Goal: Transaction & Acquisition: Purchase product/service

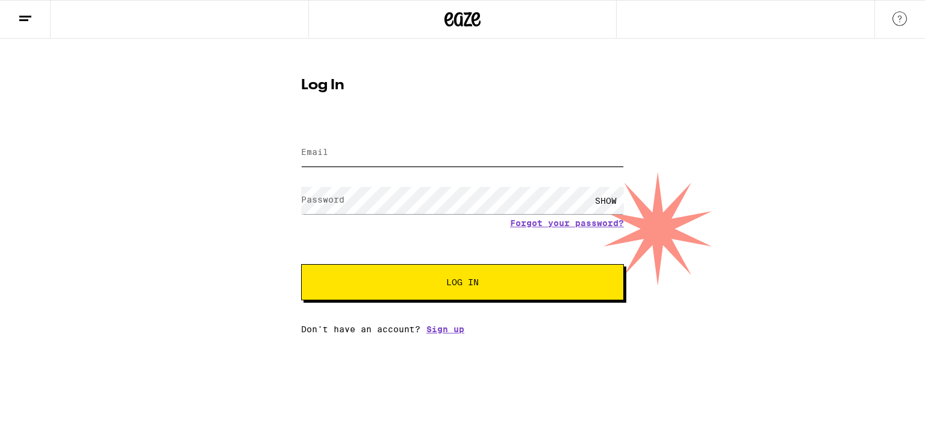
click at [357, 155] on input "Email" at bounding box center [462, 152] width 323 height 27
type input "bananastickr@gmail.com"
click at [374, 291] on button "Log In" at bounding box center [462, 282] width 323 height 36
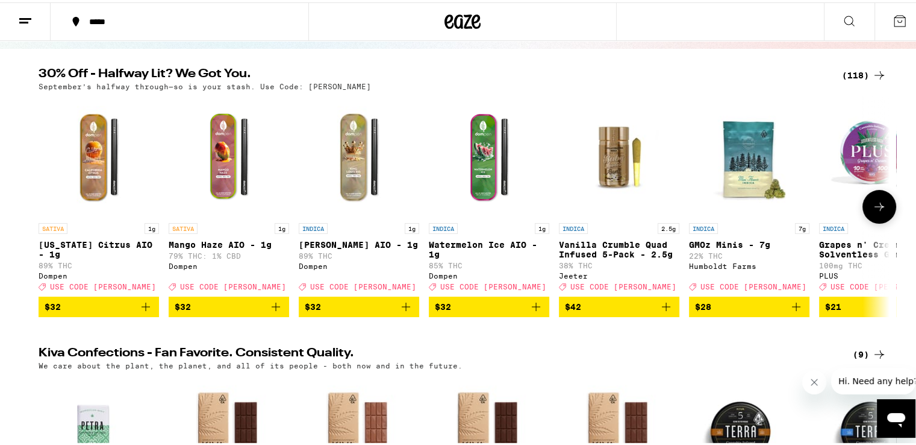
scroll to position [121, 0]
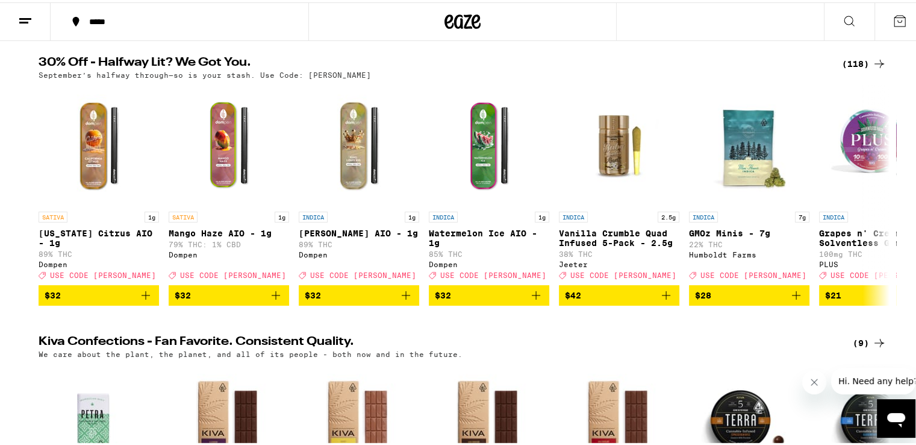
click at [863, 62] on div "(118)" at bounding box center [864, 61] width 45 height 14
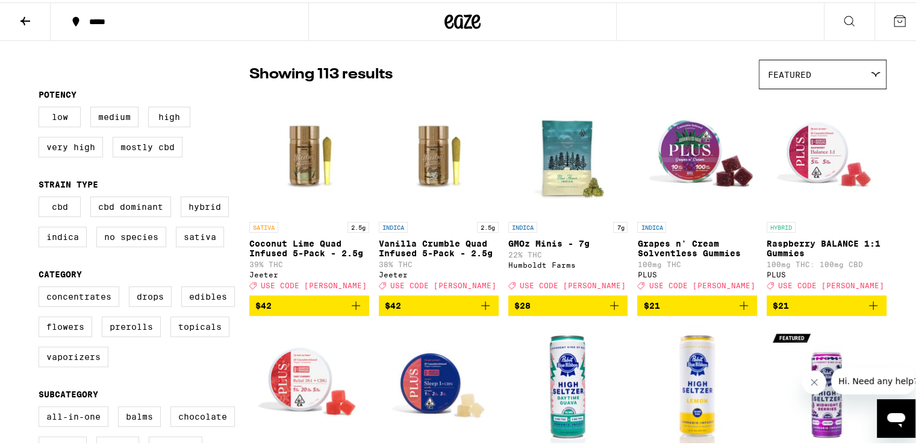
scroll to position [121, 0]
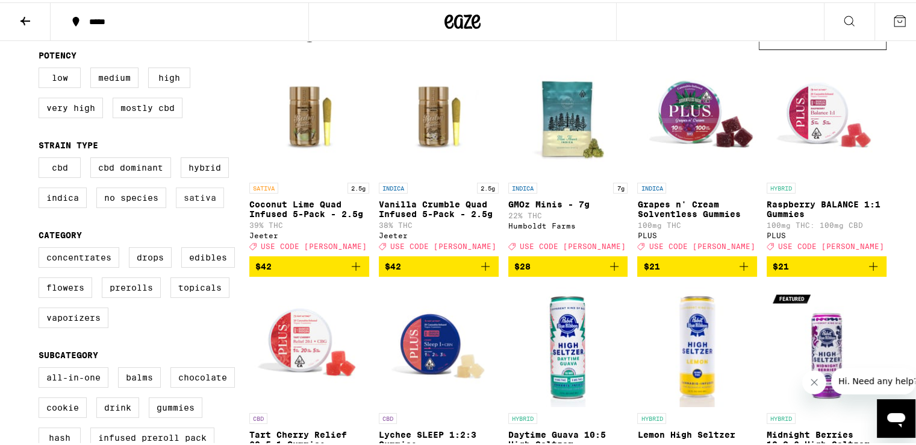
click at [195, 199] on label "Sativa" at bounding box center [200, 195] width 48 height 20
click at [42, 157] on input "Sativa" at bounding box center [41, 157] width 1 height 1
checkbox input "true"
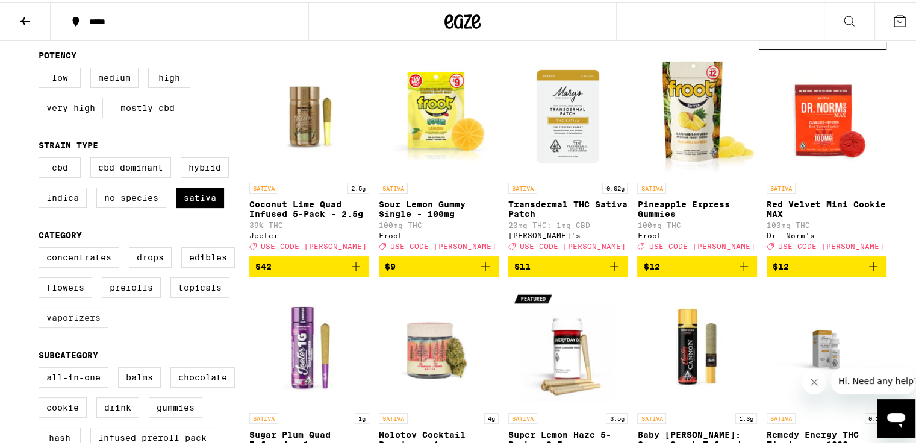
click at [83, 325] on label "Vaporizers" at bounding box center [74, 315] width 70 height 20
click at [42, 247] on input "Vaporizers" at bounding box center [41, 246] width 1 height 1
checkbox input "true"
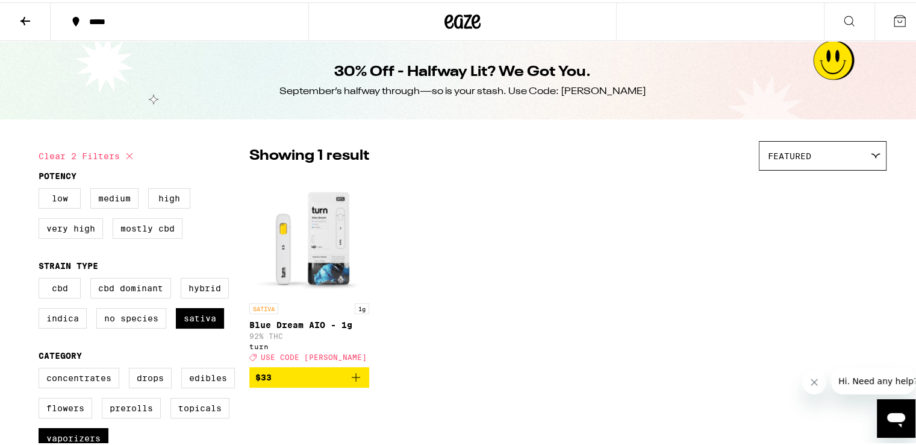
click at [307, 382] on span "$33" at bounding box center [309, 375] width 108 height 14
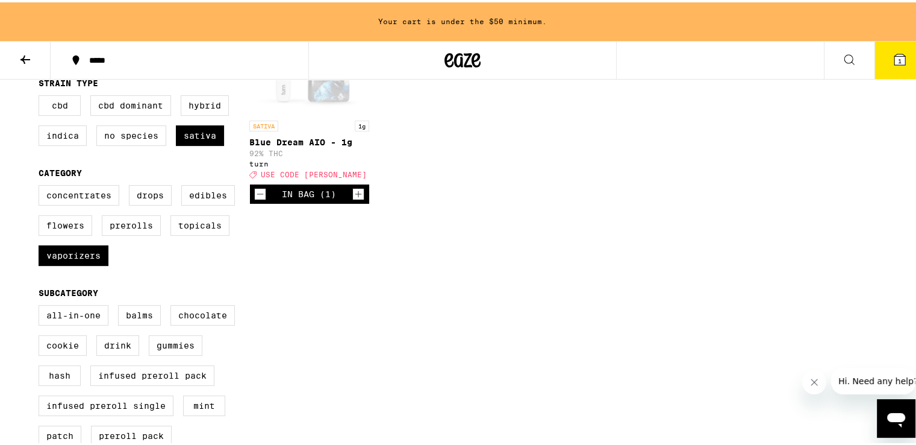
scroll to position [241, 0]
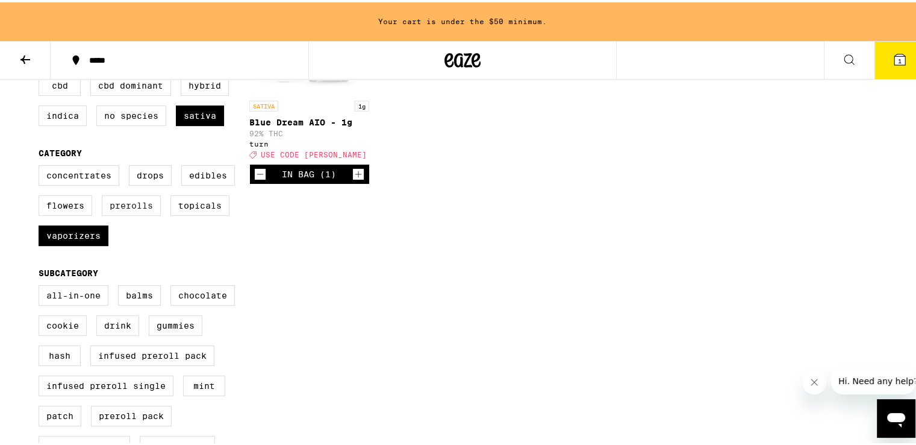
click at [106, 213] on label "Prerolls" at bounding box center [131, 203] width 59 height 20
click at [42, 165] on input "Prerolls" at bounding box center [41, 164] width 1 height 1
checkbox input "true"
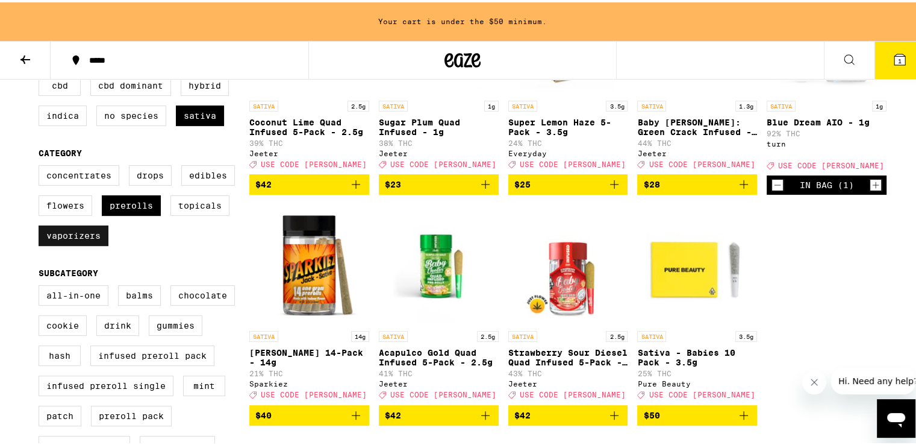
click at [75, 243] on label "Vaporizers" at bounding box center [74, 233] width 70 height 20
click at [42, 165] on input "Vaporizers" at bounding box center [41, 164] width 1 height 1
checkbox input "false"
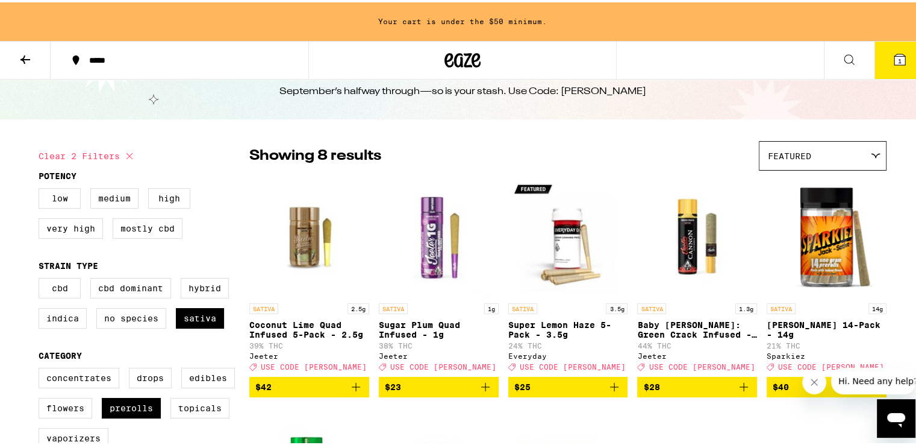
scroll to position [60, 0]
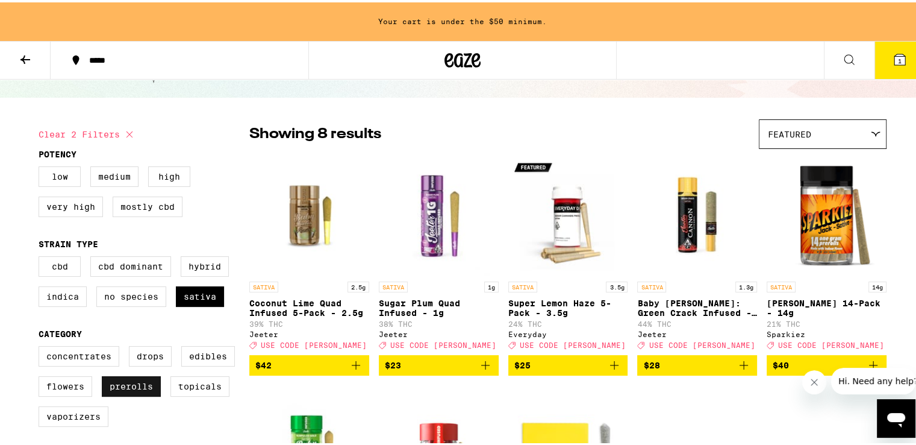
click at [125, 389] on label "Prerolls" at bounding box center [131, 384] width 59 height 20
click at [42, 346] on input "Prerolls" at bounding box center [41, 345] width 1 height 1
checkbox input "false"
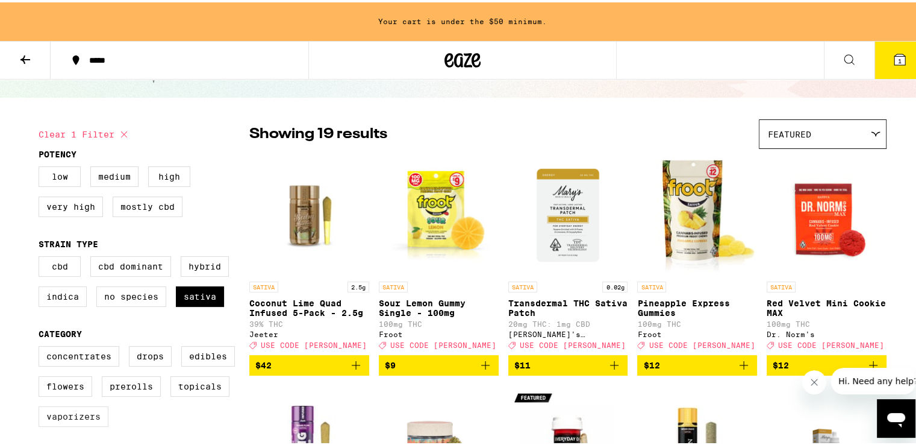
click at [75, 413] on label "Vaporizers" at bounding box center [74, 414] width 70 height 20
click at [42, 346] on input "Vaporizers" at bounding box center [41, 345] width 1 height 1
checkbox input "true"
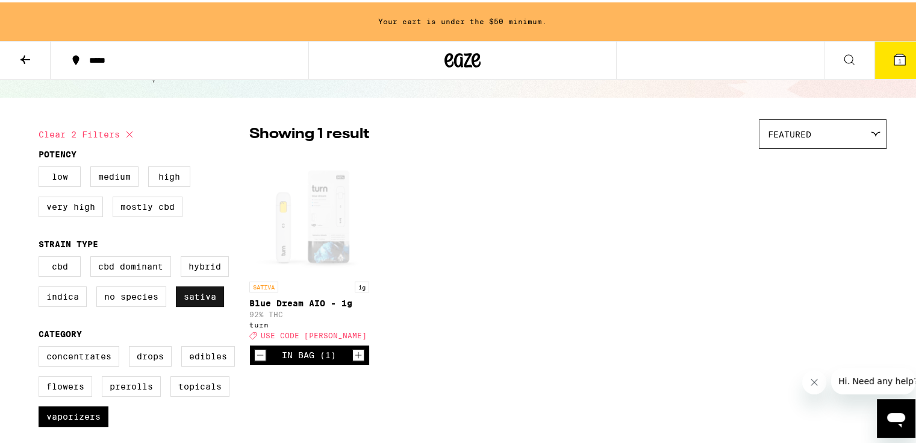
click at [202, 295] on label "Sativa" at bounding box center [200, 294] width 48 height 20
click at [42, 256] on input "Sativa" at bounding box center [41, 255] width 1 height 1
checkbox input "false"
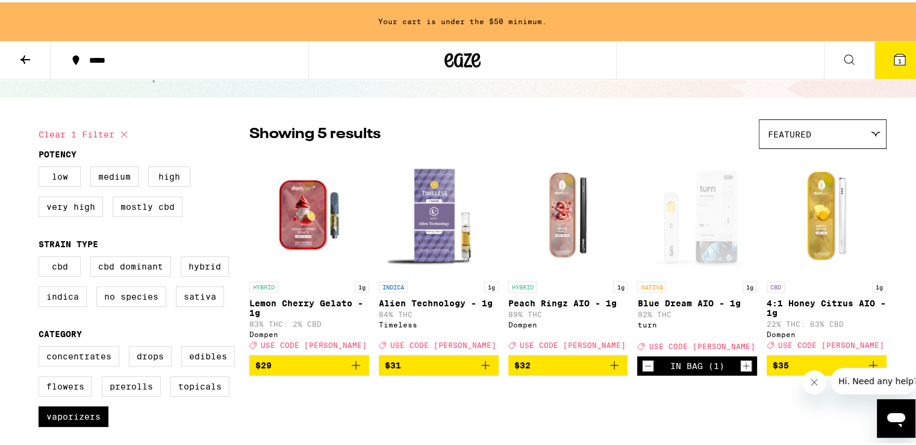
click at [548, 196] on img "Open page for Peach Ringz AIO - 1g from Dompen" at bounding box center [569, 212] width 120 height 121
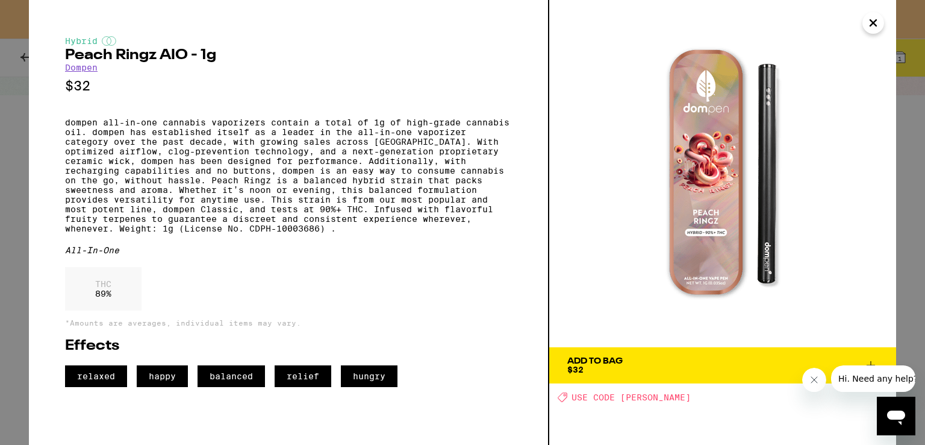
click at [874, 23] on icon "Close" at bounding box center [874, 23] width 6 height 6
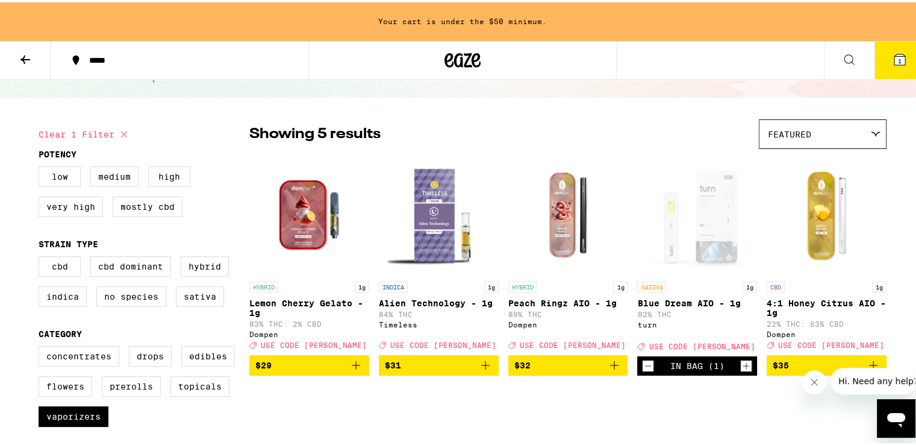
click at [607, 370] on icon "Add to bag" at bounding box center [614, 362] width 14 height 14
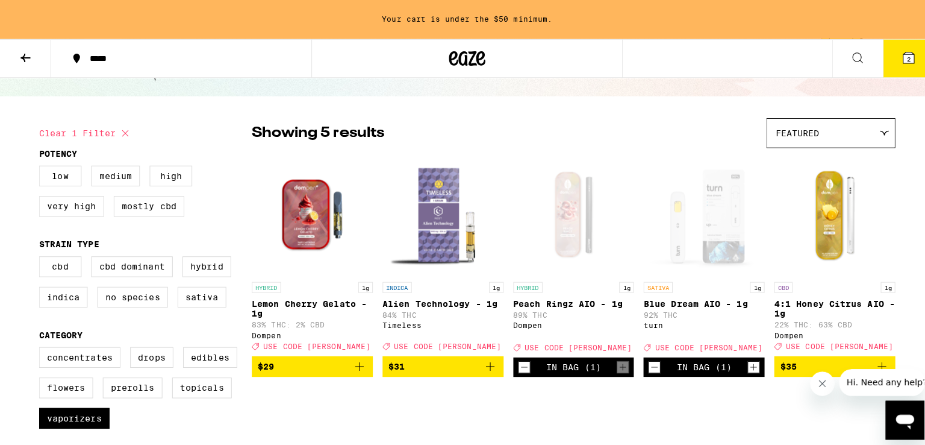
scroll to position [22, 0]
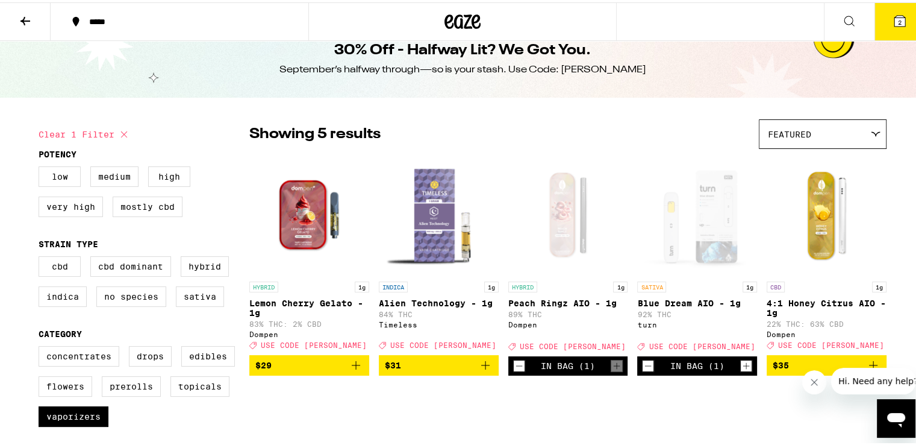
click at [883, 23] on button "2" at bounding box center [900, 19] width 51 height 37
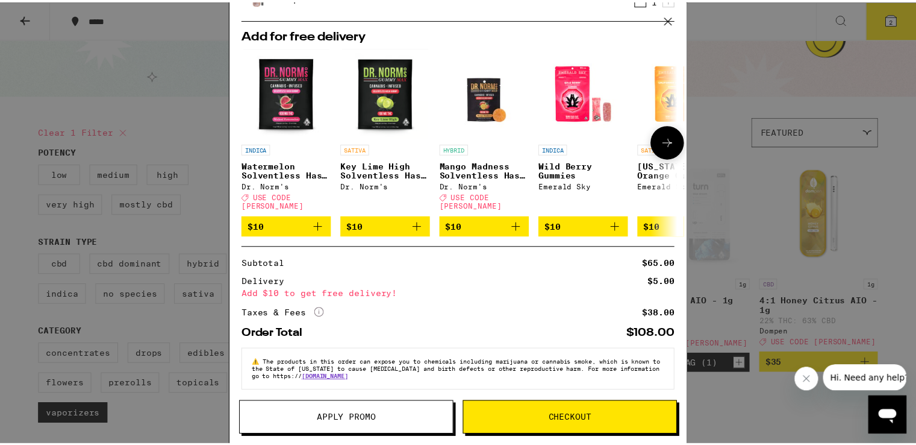
scroll to position [110, 0]
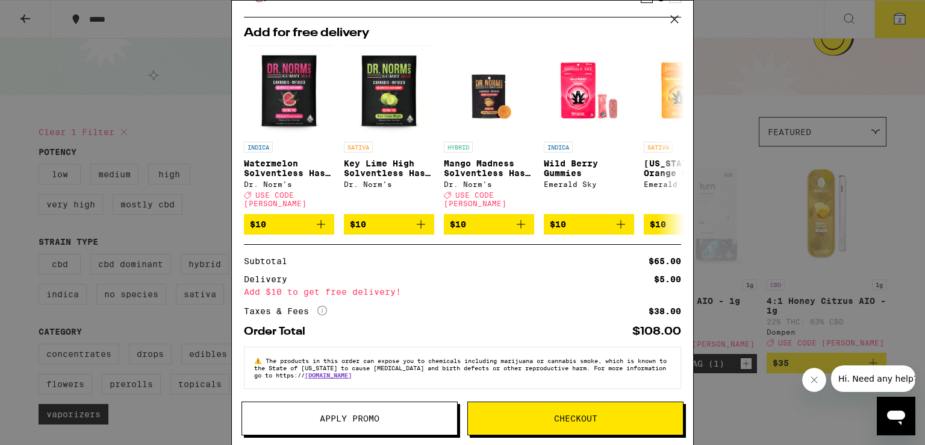
click at [369, 417] on span "Apply Promo" at bounding box center [350, 418] width 60 height 8
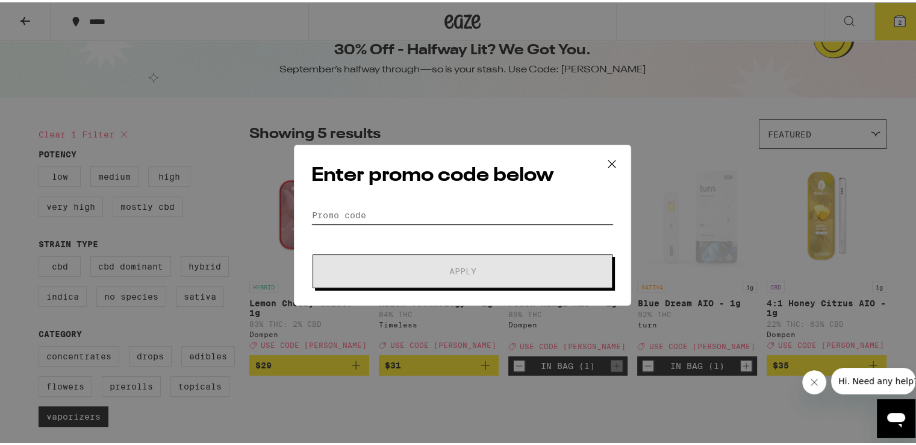
click at [374, 210] on input "Promo Code" at bounding box center [462, 213] width 302 height 18
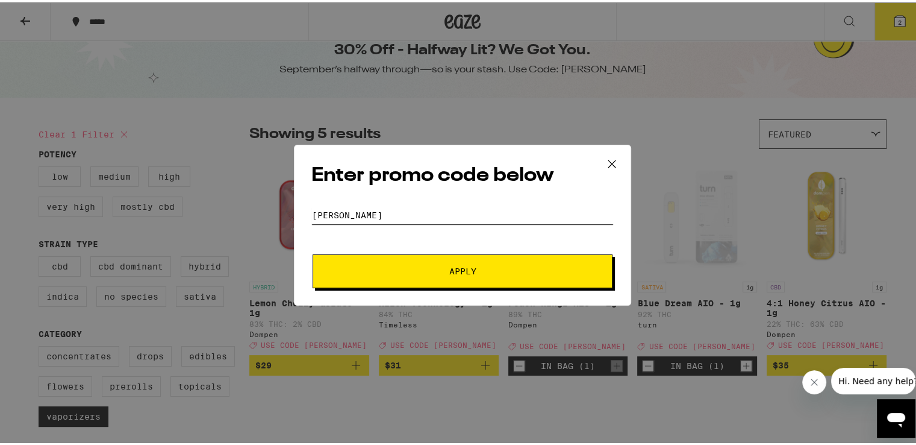
type input "litty"
click at [509, 261] on button "Apply" at bounding box center [463, 269] width 300 height 34
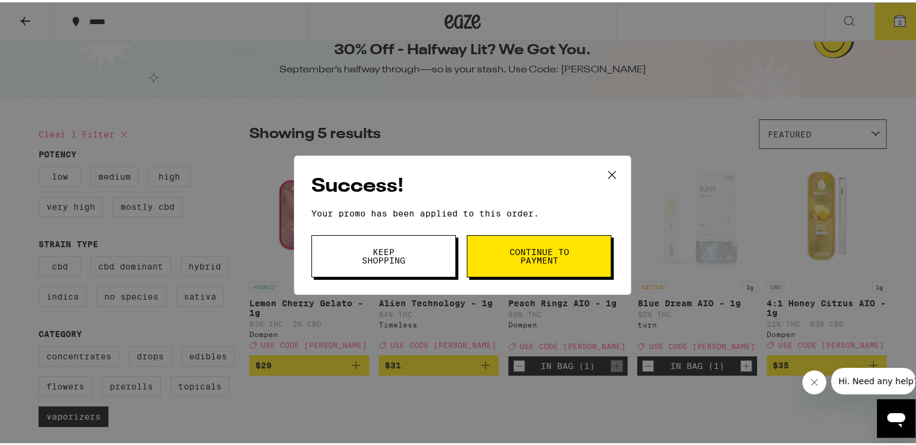
click at [523, 249] on span "Continue to payment" at bounding box center [539, 253] width 61 height 17
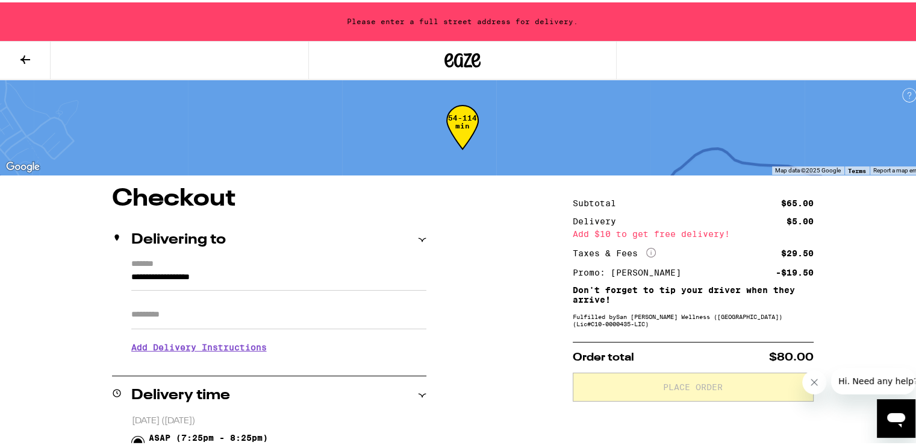
click at [156, 275] on input "**********" at bounding box center [278, 278] width 295 height 20
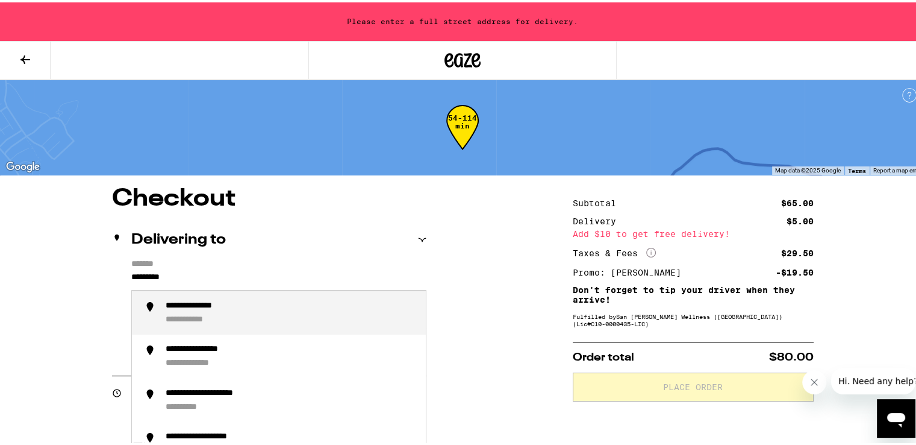
click at [222, 316] on div "**********" at bounding box center [199, 317] width 66 height 11
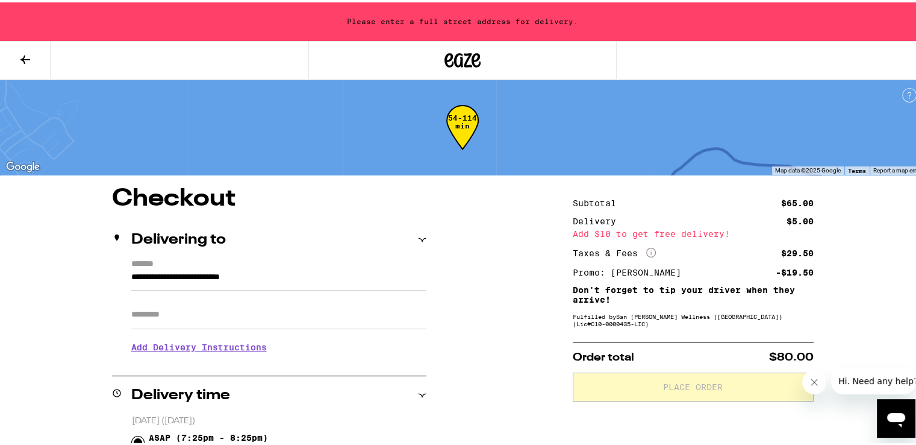
type input "**********"
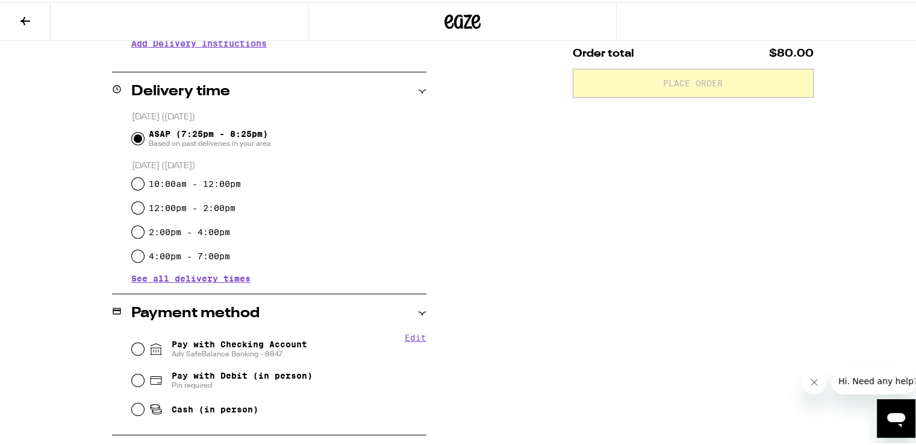
scroll to position [301, 0]
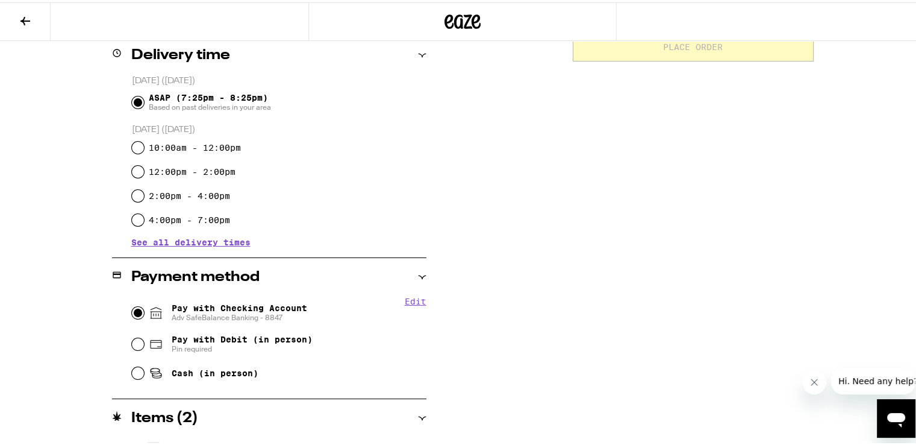
click at [133, 313] on input "Pay with Checking Account Adv SafeBalance Banking - 8847" at bounding box center [138, 310] width 12 height 12
radio input "true"
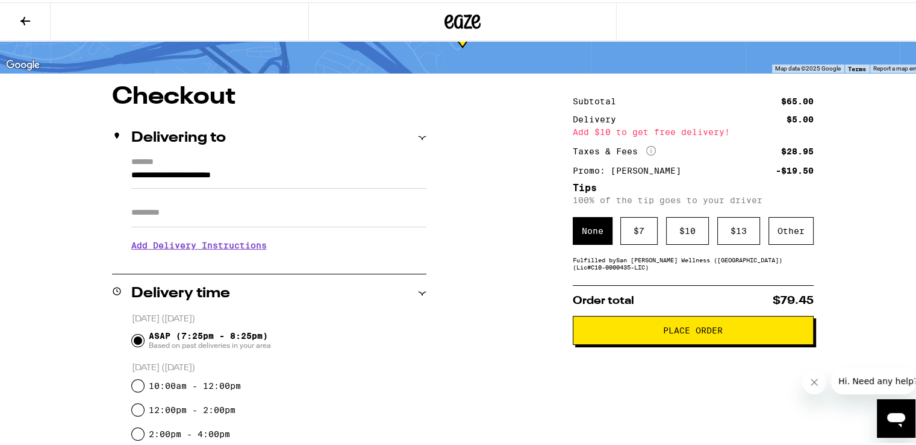
scroll to position [94, 0]
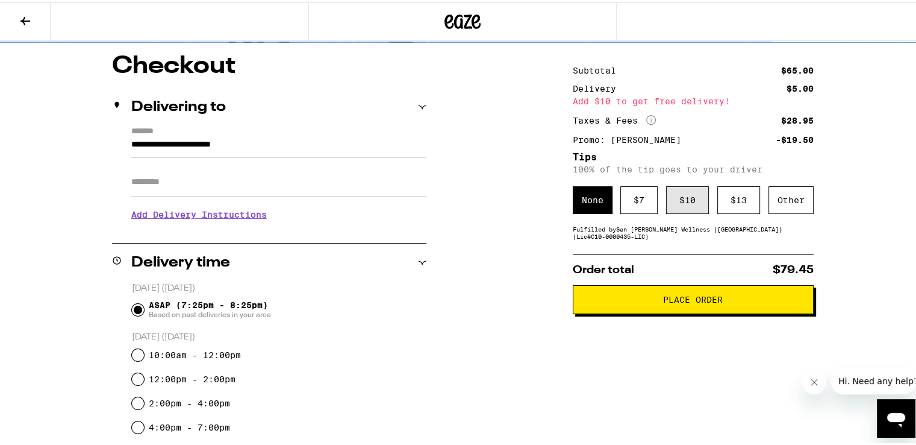
click at [687, 201] on div "$ 10" at bounding box center [687, 198] width 43 height 28
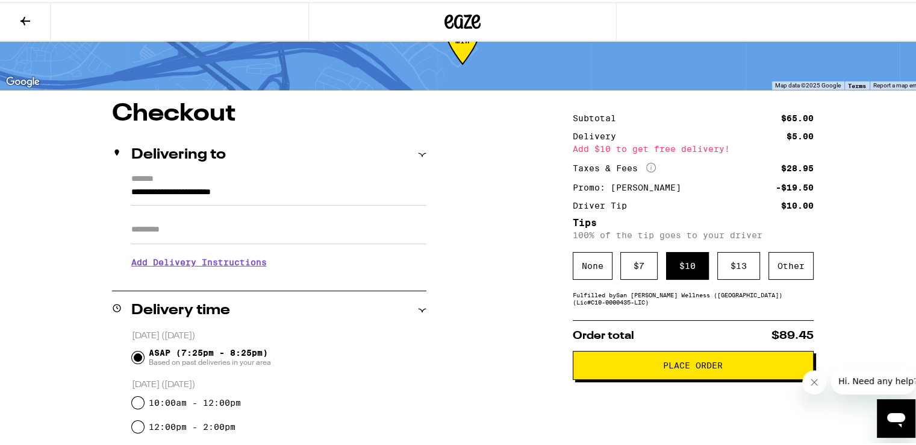
scroll to position [0, 0]
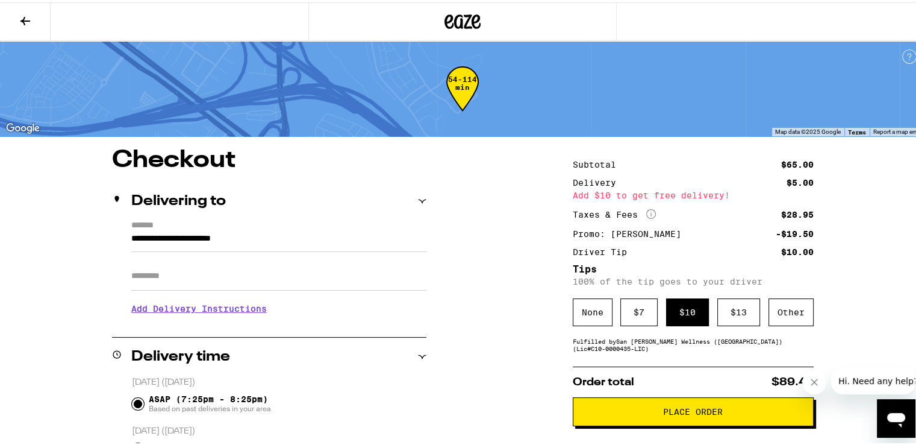
click at [679, 411] on span "Place Order" at bounding box center [693, 409] width 60 height 8
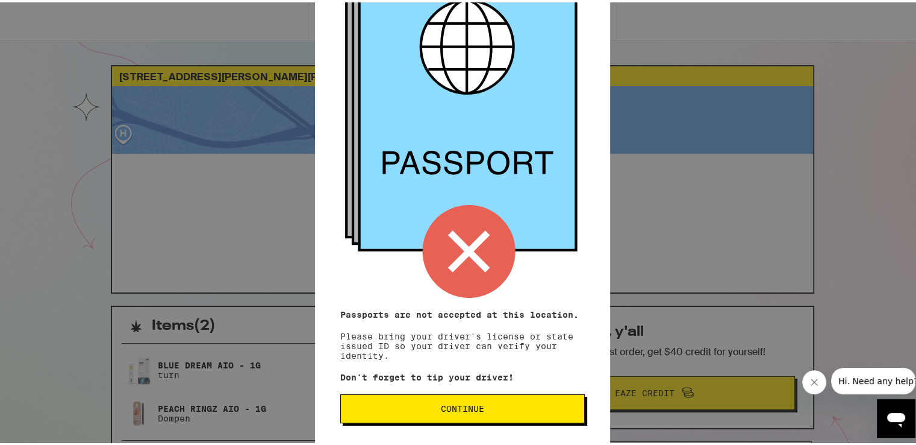
scroll to position [111, 0]
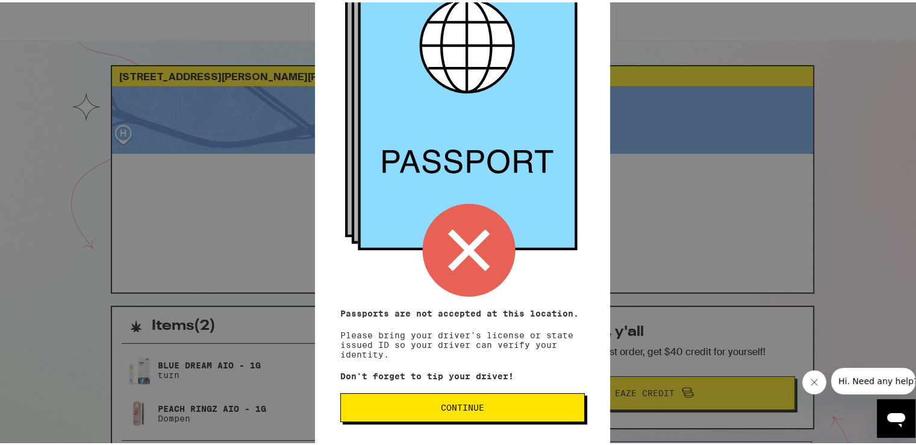
click at [513, 413] on button "Continue" at bounding box center [462, 404] width 245 height 29
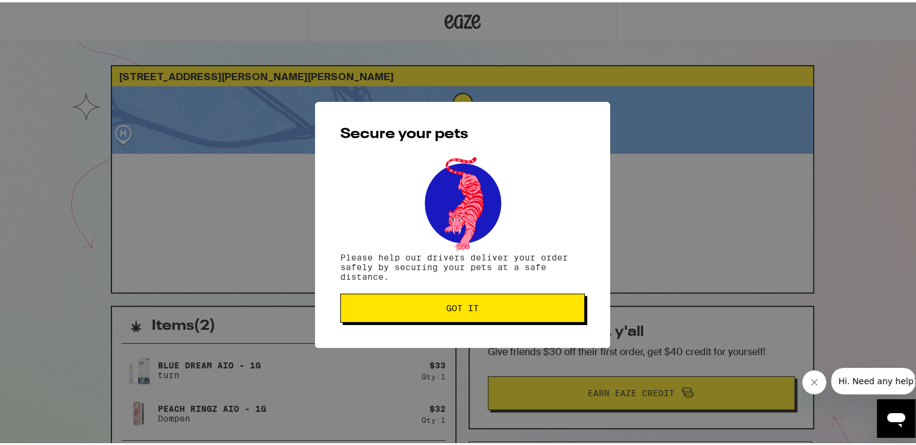
scroll to position [0, 0]
click at [447, 288] on div "Secure your pets Please help our drivers deliver your order safely by securing …" at bounding box center [462, 222] width 295 height 246
click at [446, 304] on span "Got it" at bounding box center [462, 305] width 33 height 8
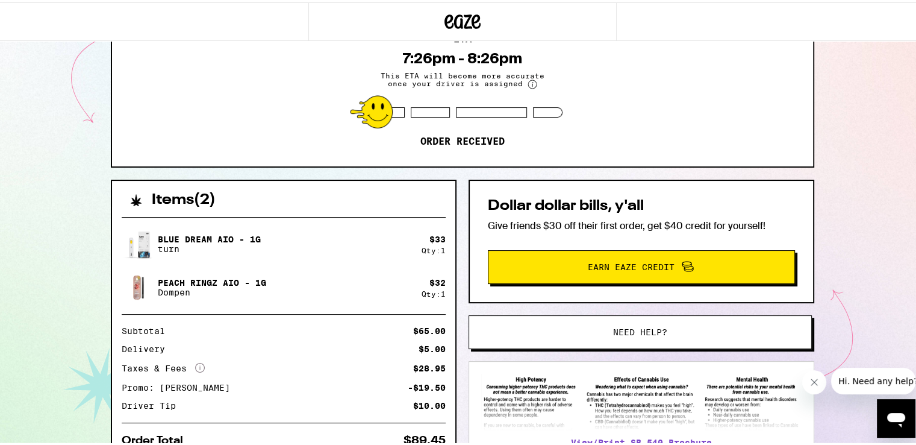
scroll to position [213, 0]
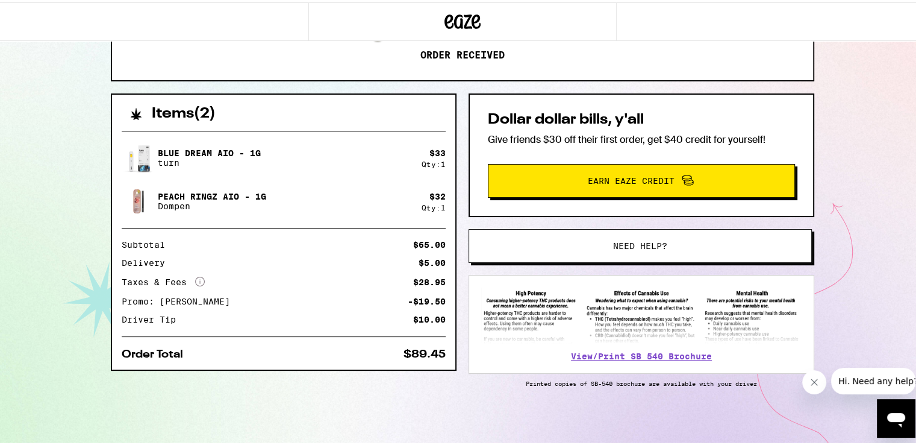
drag, startPoint x: 615, startPoint y: 245, endPoint x: 529, endPoint y: 245, distance: 86.2
click at [529, 245] on span "Need help?" at bounding box center [640, 243] width 260 height 8
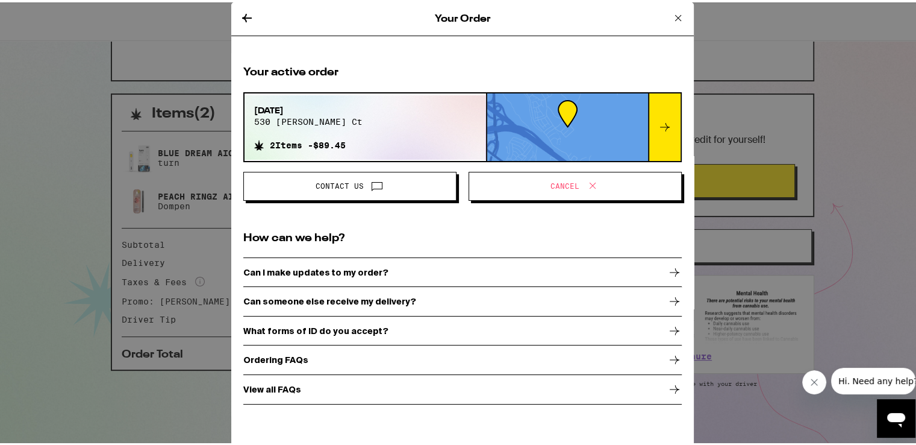
click at [674, 18] on icon at bounding box center [678, 15] width 14 height 14
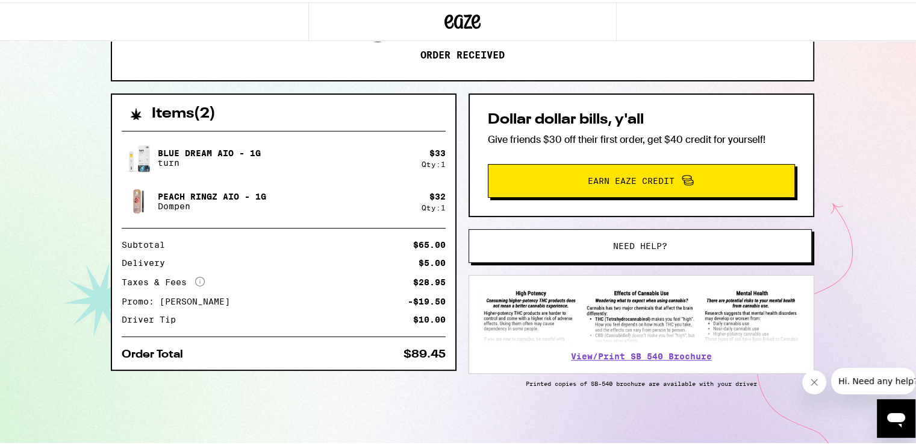
click at [649, 342] on div "View/Print SB 540 Brochure" at bounding box center [642, 321] width 346 height 99
click at [646, 352] on link "View/Print SB 540 Brochure" at bounding box center [641, 354] width 141 height 10
click at [675, 325] on img at bounding box center [641, 313] width 321 height 56
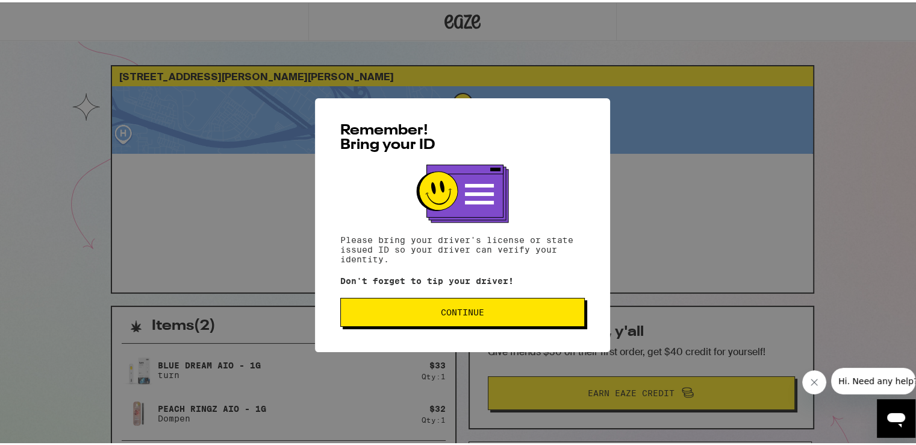
click at [455, 306] on span "Continue" at bounding box center [462, 309] width 43 height 8
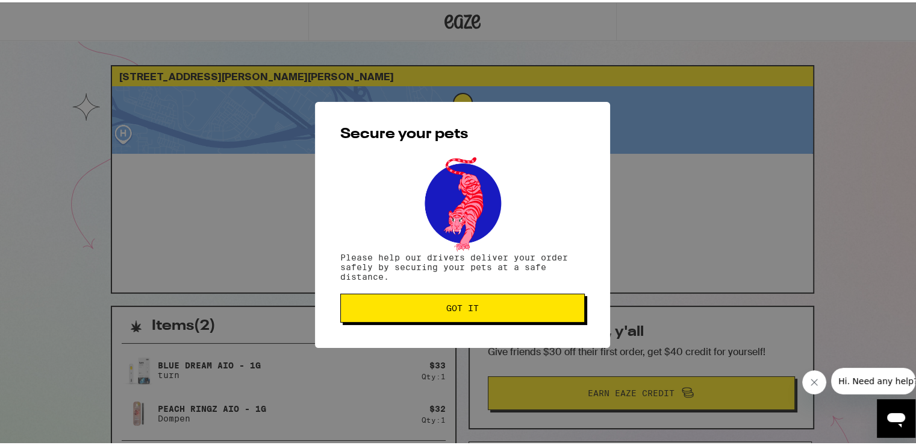
click at [459, 312] on button "Got it" at bounding box center [462, 305] width 245 height 29
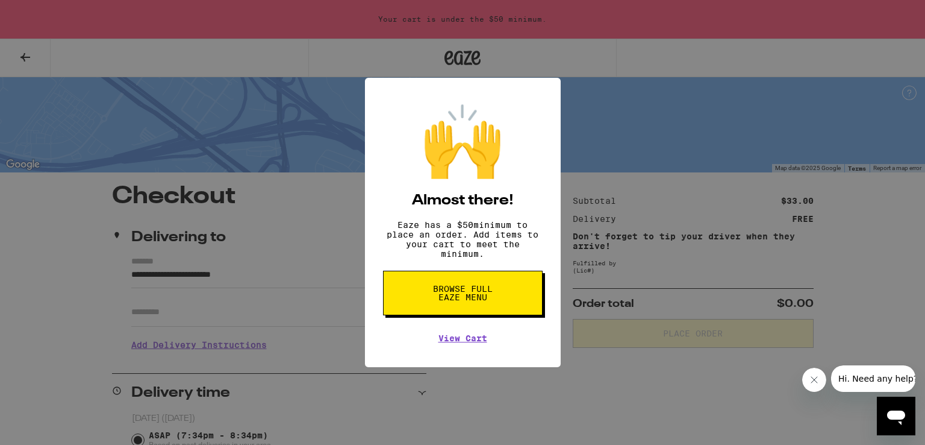
click at [536, 420] on div "🙌 Almost there! Eaze has a $ 50 minimum to place an order. Add items to your ca…" at bounding box center [462, 222] width 925 height 445
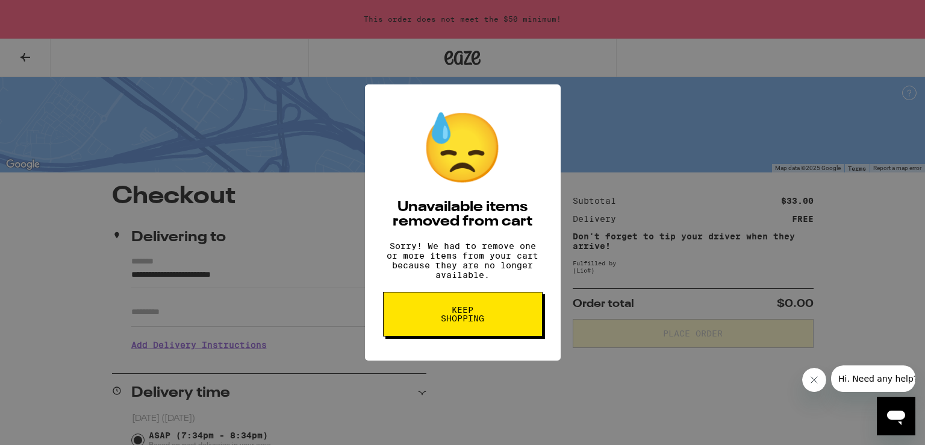
click at [487, 322] on span "Keep Shopping" at bounding box center [463, 313] width 62 height 17
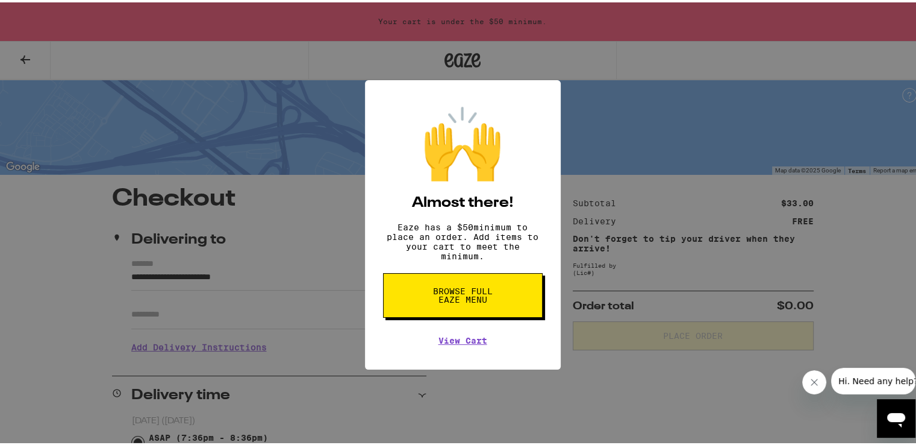
click at [486, 301] on span "Browse full Eaze Menu" at bounding box center [463, 292] width 62 height 17
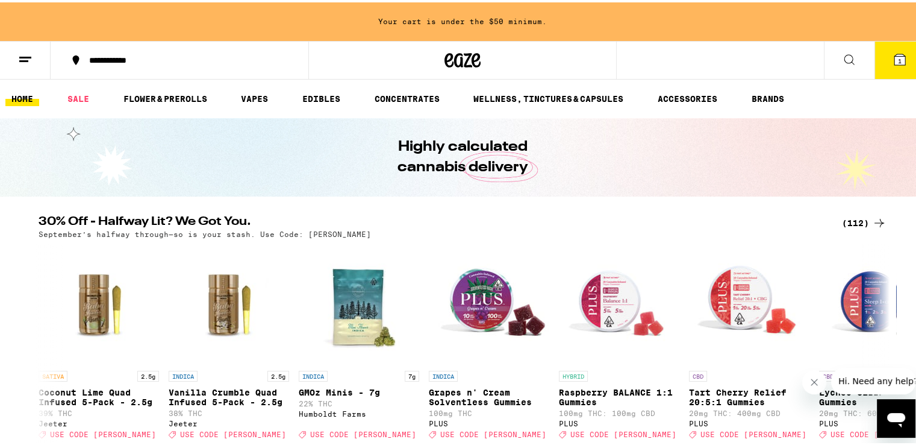
click at [893, 61] on icon at bounding box center [900, 57] width 14 height 14
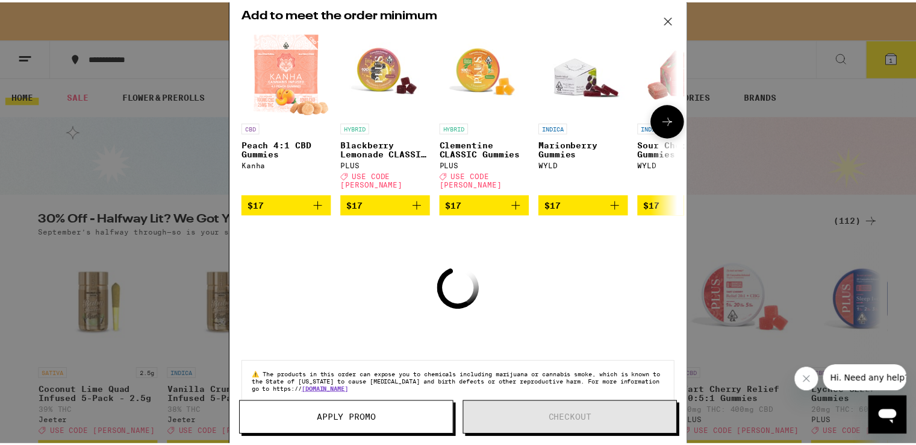
scroll to position [142, 0]
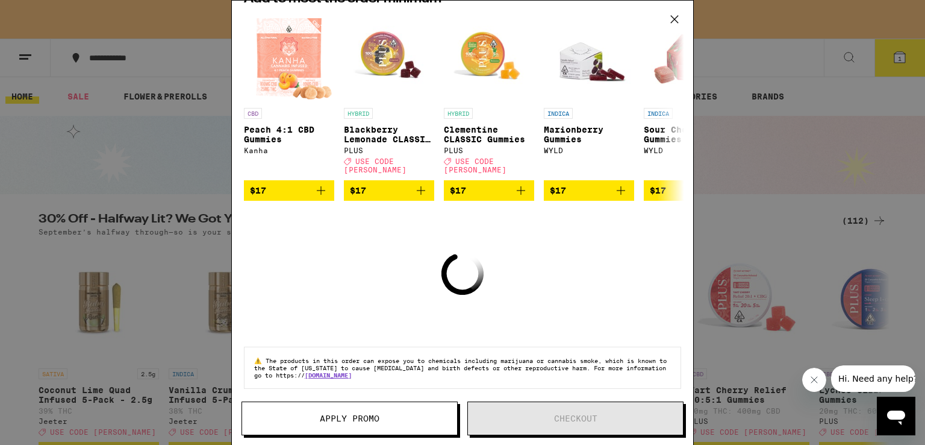
click at [675, 12] on icon at bounding box center [675, 19] width 18 height 18
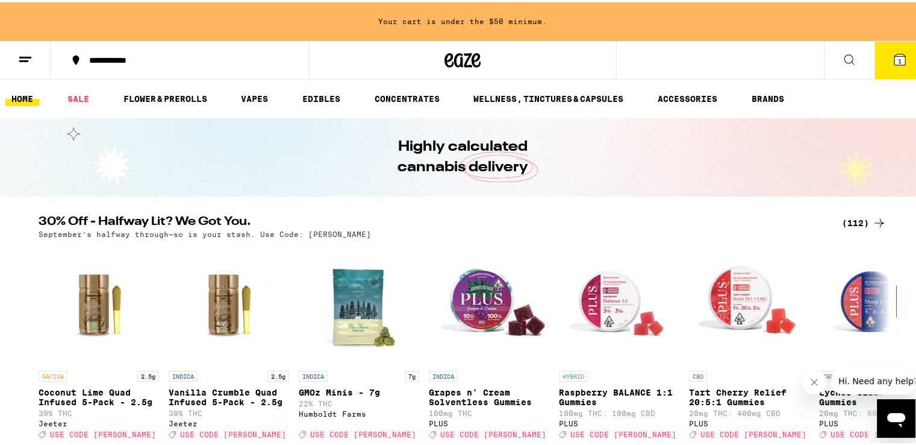
click at [16, 99] on link "HOME" at bounding box center [22, 96] width 34 height 14
click at [123, 43] on button "**********" at bounding box center [180, 58] width 258 height 36
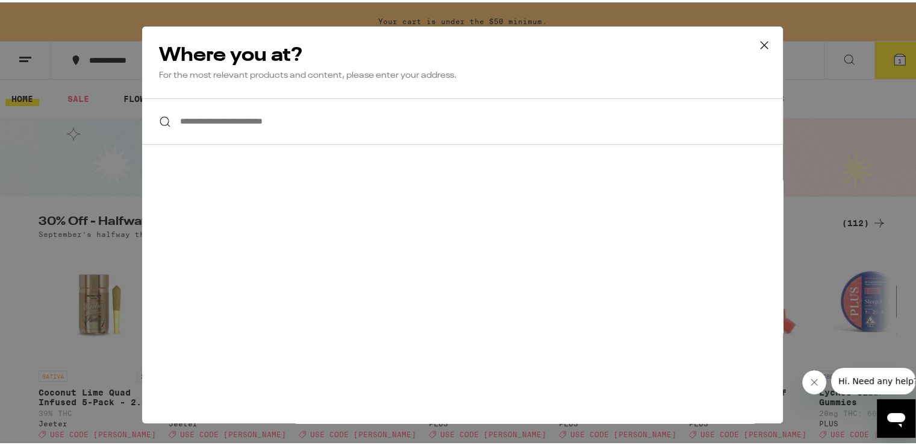
click at [756, 44] on icon at bounding box center [765, 43] width 18 height 18
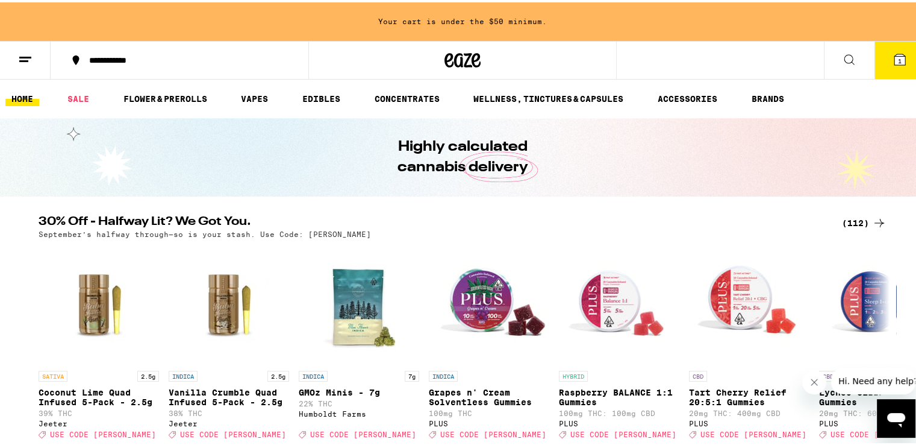
click at [111, 57] on div "**********" at bounding box center [185, 58] width 205 height 8
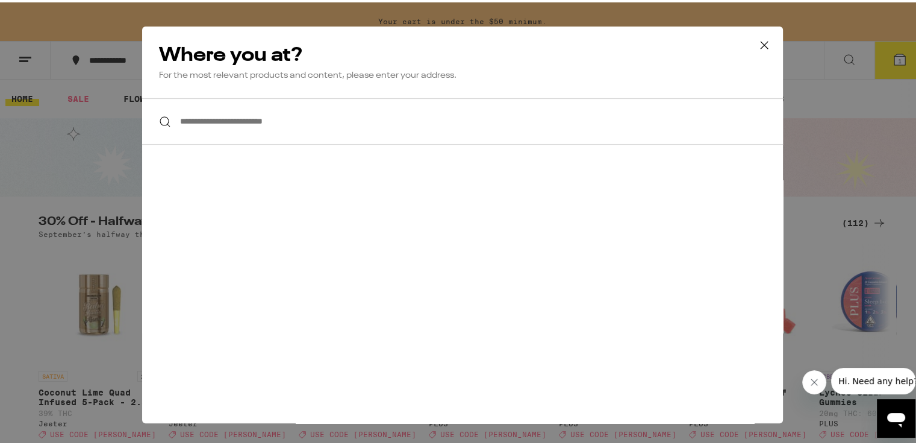
click at [8, 124] on div "**********" at bounding box center [462, 222] width 925 height 445
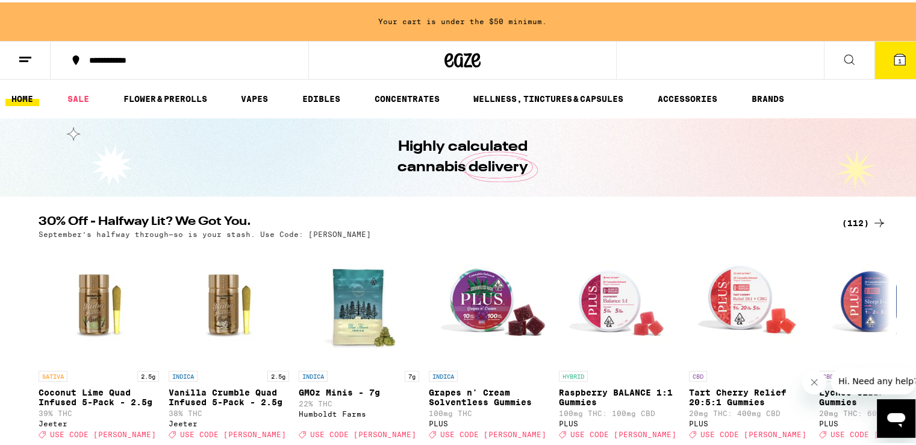
click at [14, 95] on link "HOME" at bounding box center [22, 96] width 34 height 14
click at [24, 58] on line at bounding box center [23, 58] width 9 height 0
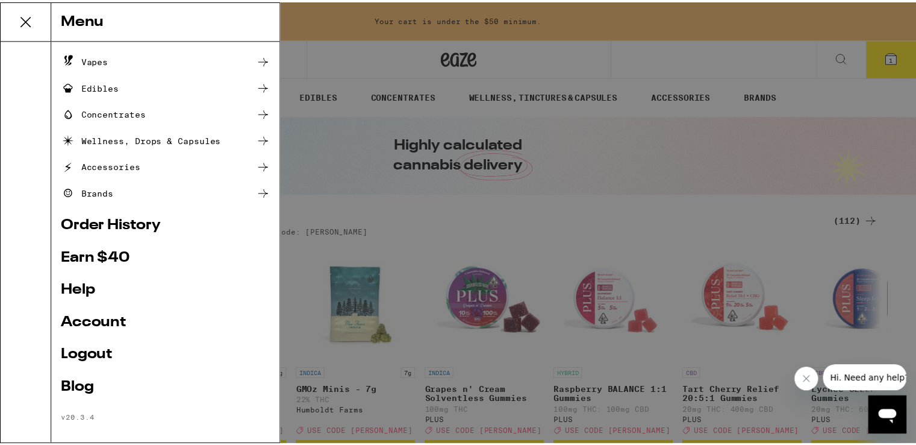
scroll to position [108, 0]
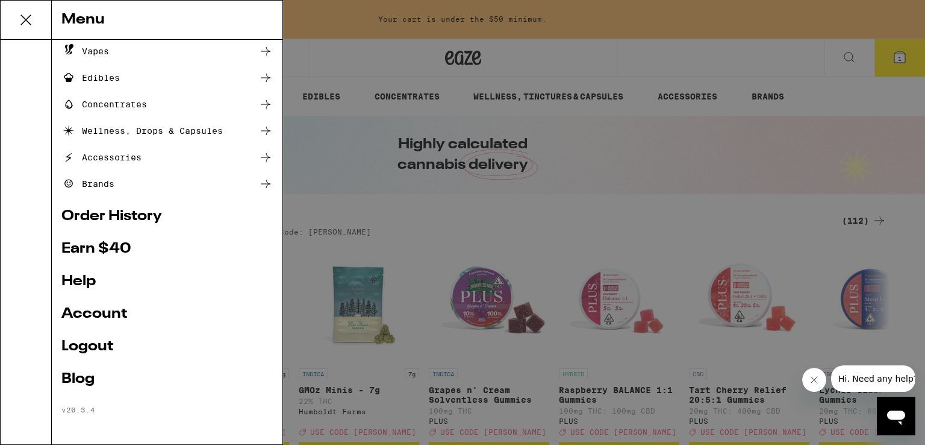
click at [134, 218] on link "Order History" at bounding box center [166, 216] width 211 height 14
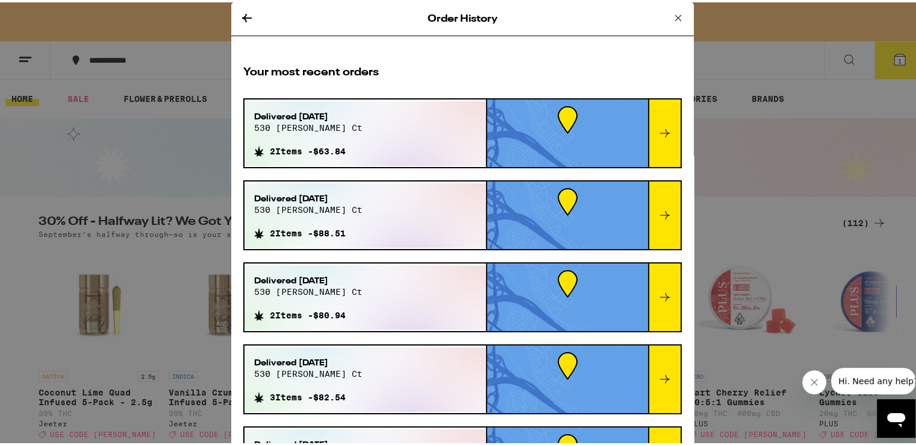
click at [671, 14] on icon at bounding box center [678, 15] width 14 height 14
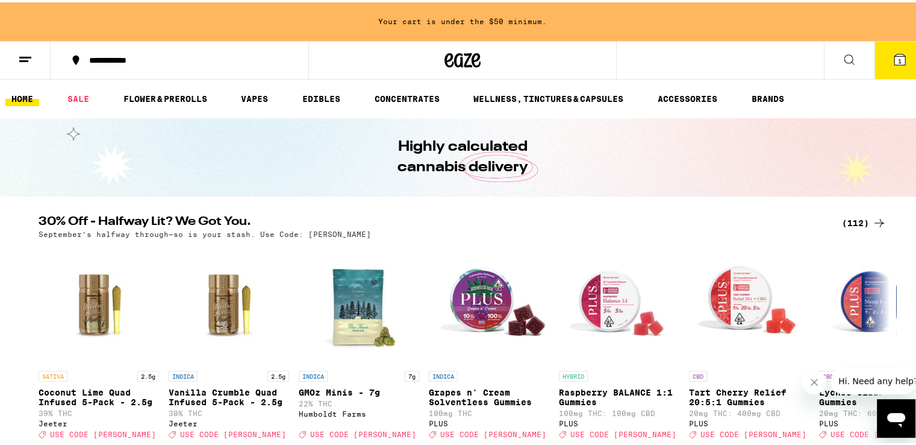
click at [99, 27] on div "Your cart is under the $50 minimum." at bounding box center [462, 19] width 925 height 39
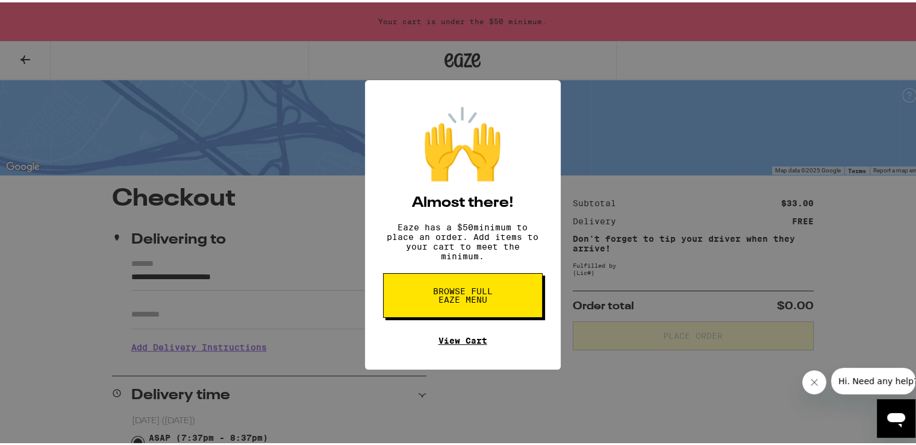
click at [460, 343] on link "View Cart" at bounding box center [463, 338] width 49 height 10
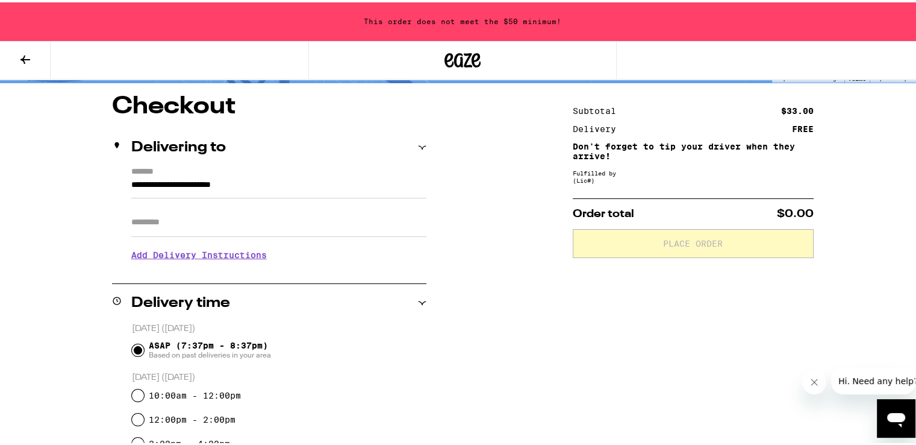
scroll to position [90, 0]
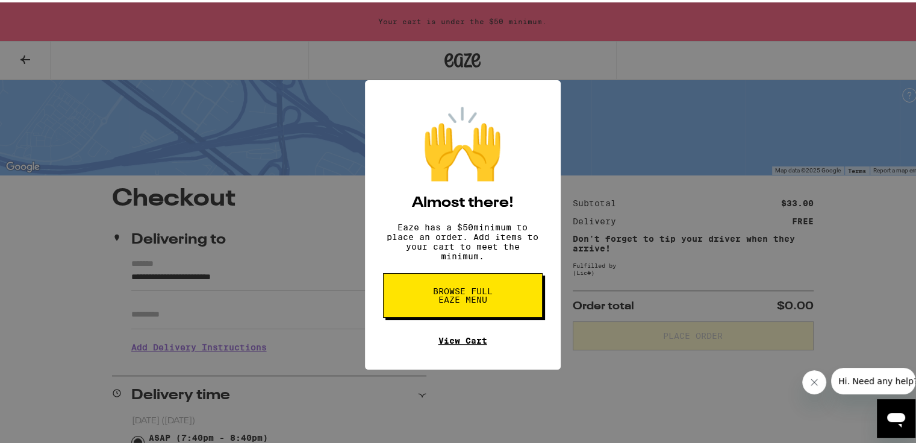
click at [439, 343] on link "View Cart" at bounding box center [463, 338] width 49 height 10
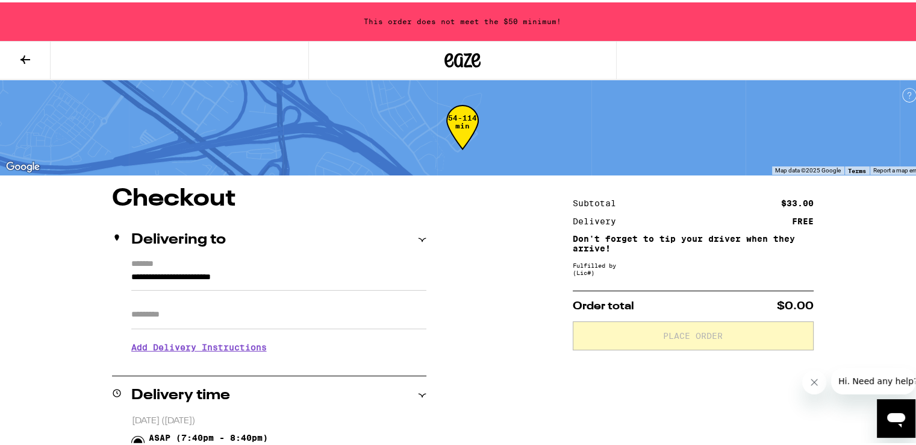
click at [22, 62] on icon at bounding box center [25, 57] width 14 height 14
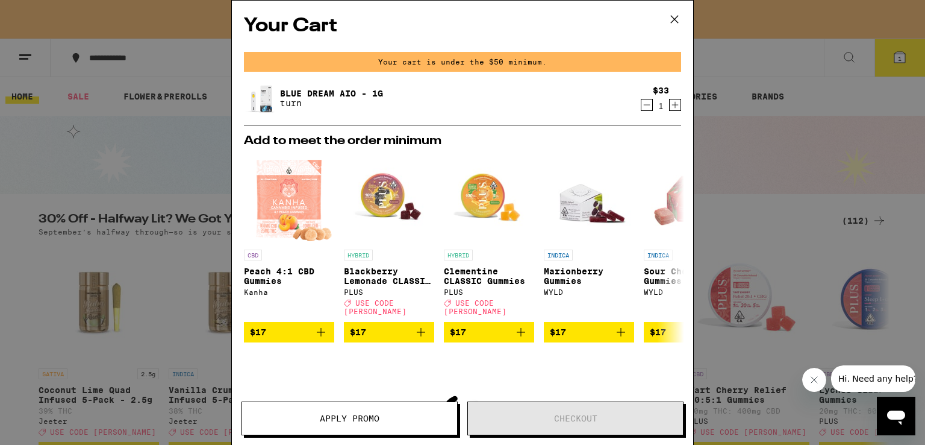
click at [676, 20] on icon at bounding box center [674, 19] width 7 height 7
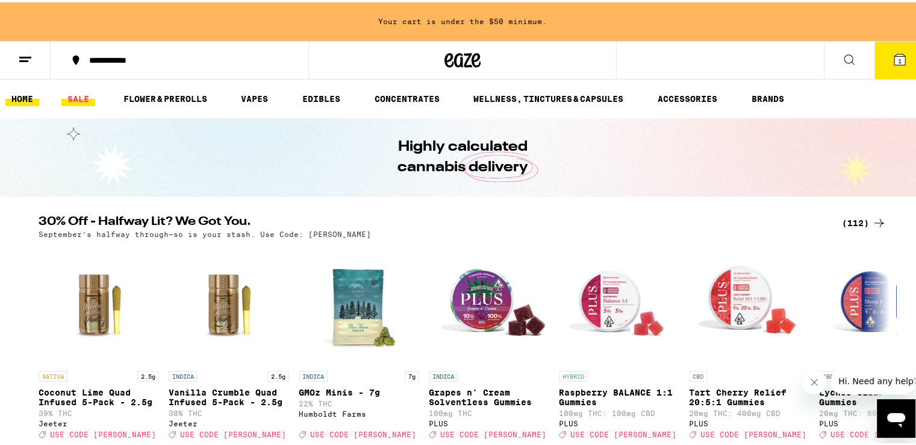
click at [78, 91] on link "SALE" at bounding box center [78, 96] width 34 height 14
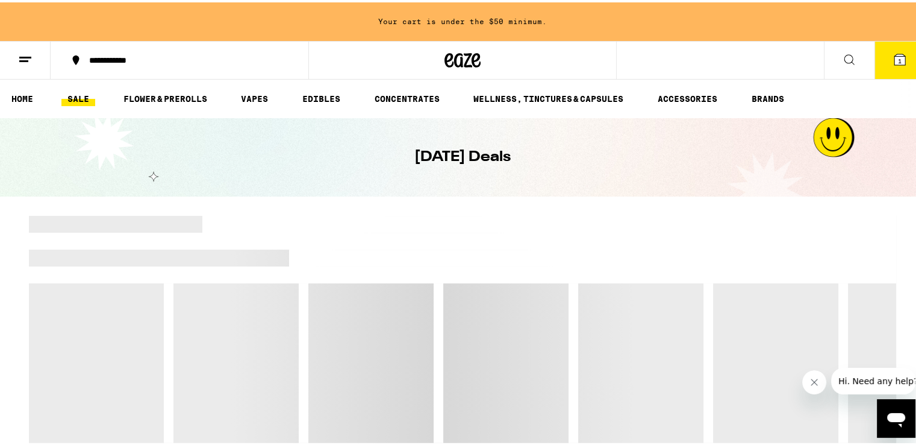
click at [74, 101] on link "SALE" at bounding box center [78, 96] width 34 height 14
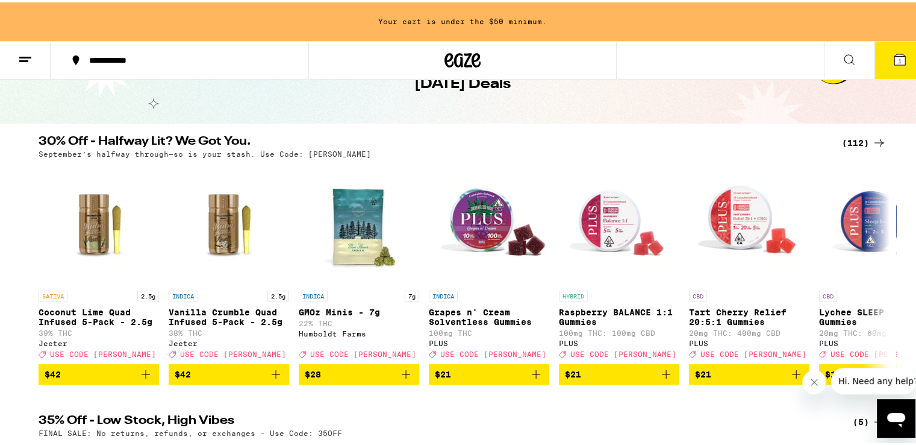
scroll to position [36, 0]
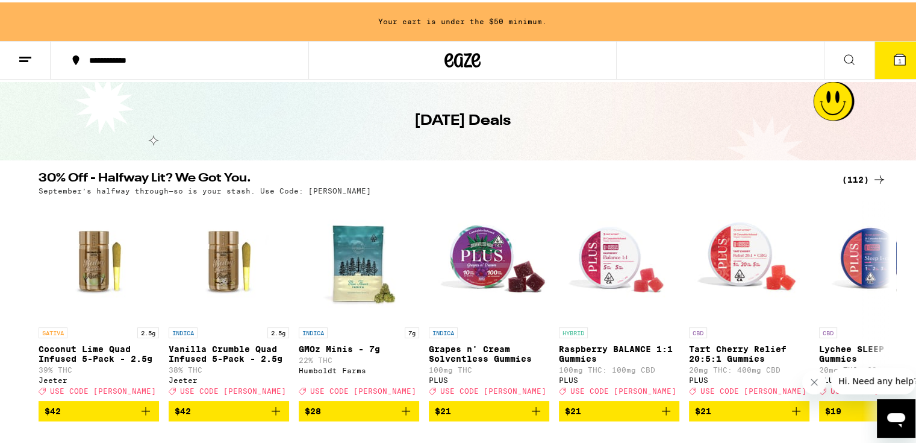
click at [850, 175] on div "(112)" at bounding box center [864, 177] width 45 height 14
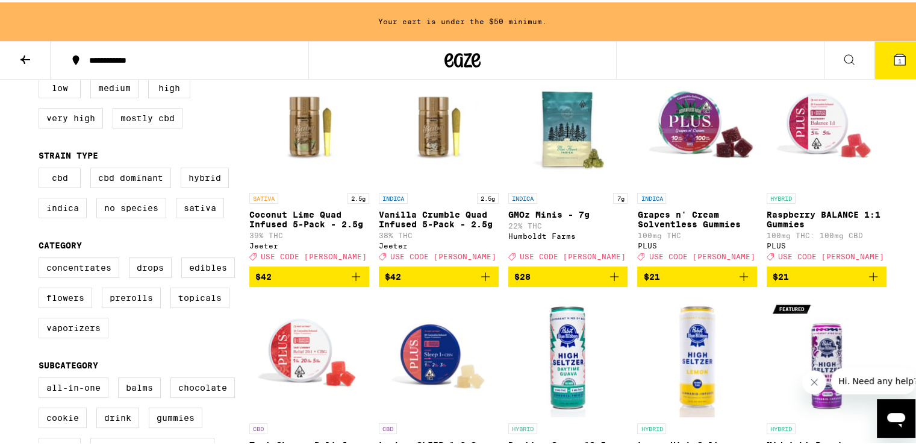
scroll to position [181, 0]
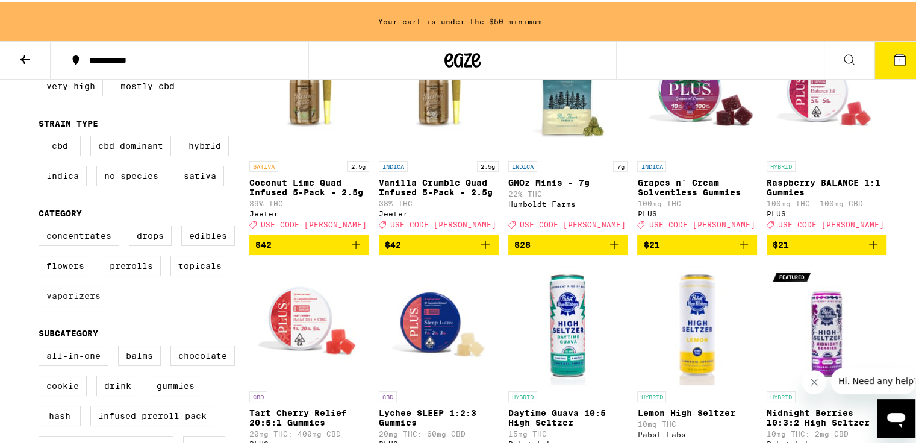
click at [81, 304] on label "Vaporizers" at bounding box center [74, 293] width 70 height 20
click at [42, 225] on input "Vaporizers" at bounding box center [41, 225] width 1 height 1
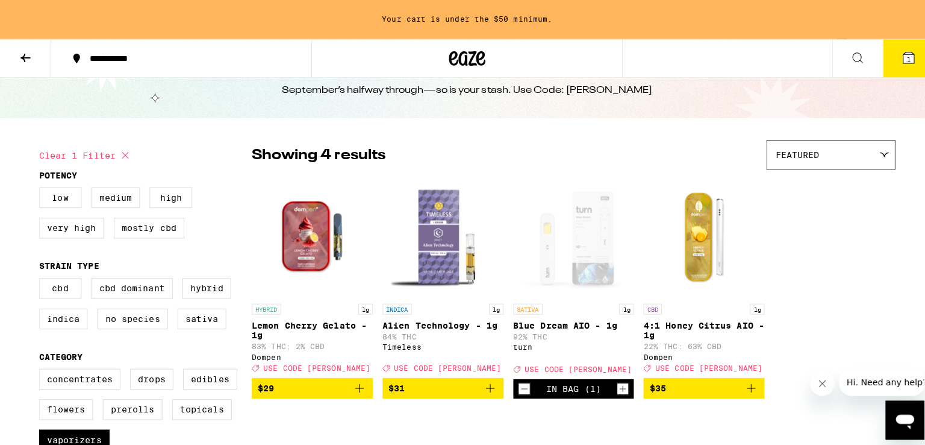
scroll to position [60, 0]
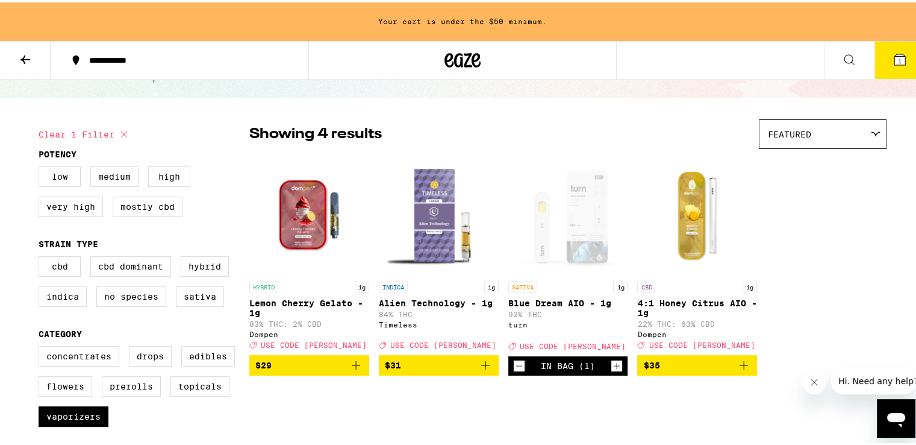
click at [898, 54] on button "1" at bounding box center [900, 57] width 51 height 37
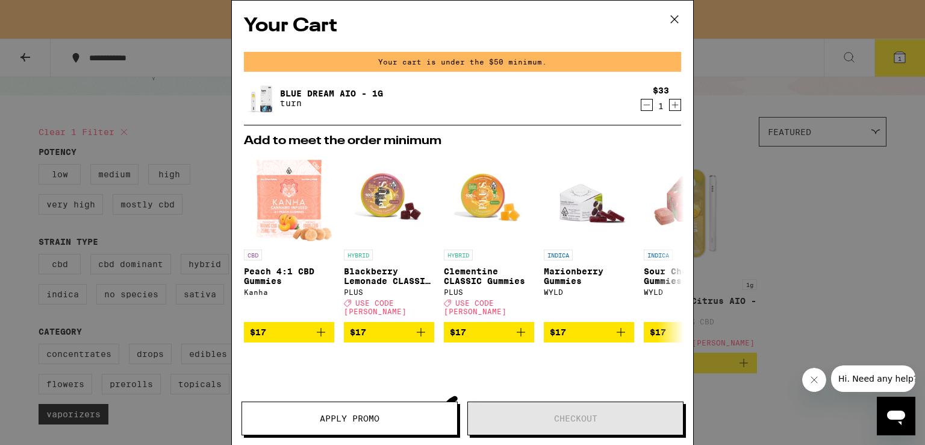
click at [677, 19] on icon at bounding box center [675, 19] width 18 height 18
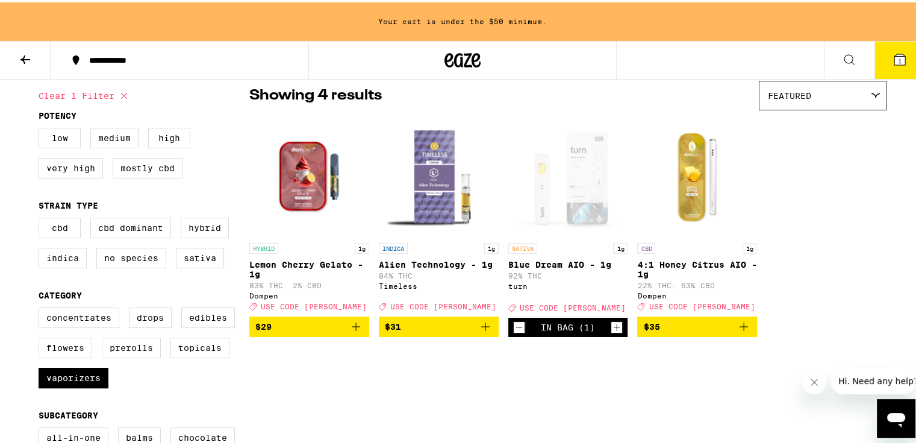
scroll to position [121, 0]
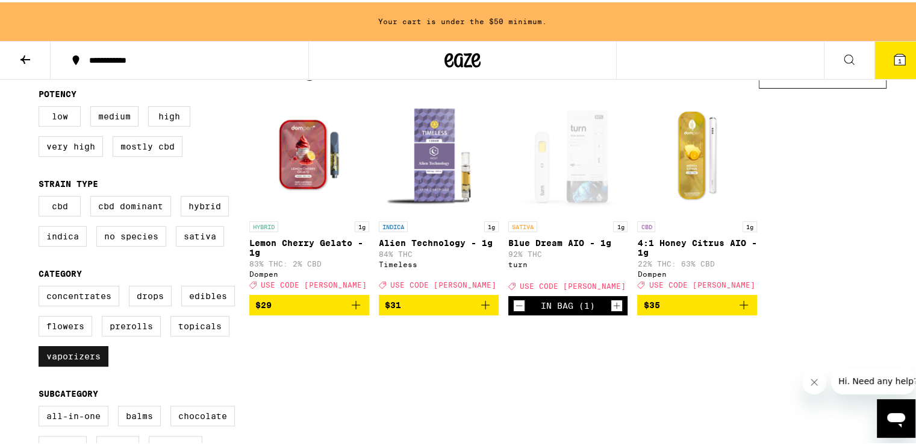
click at [60, 363] on label "Vaporizers" at bounding box center [74, 353] width 70 height 20
click at [42, 286] on input "Vaporizers" at bounding box center [41, 285] width 1 height 1
checkbox input "false"
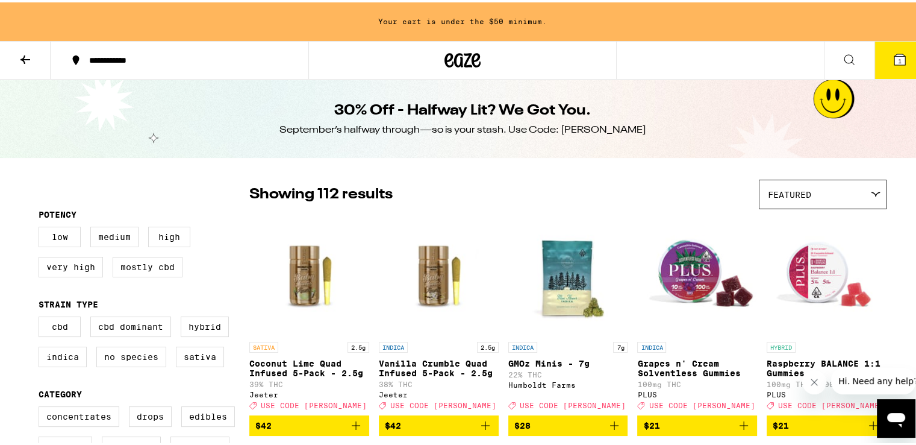
click at [899, 52] on button "1" at bounding box center [900, 57] width 51 height 37
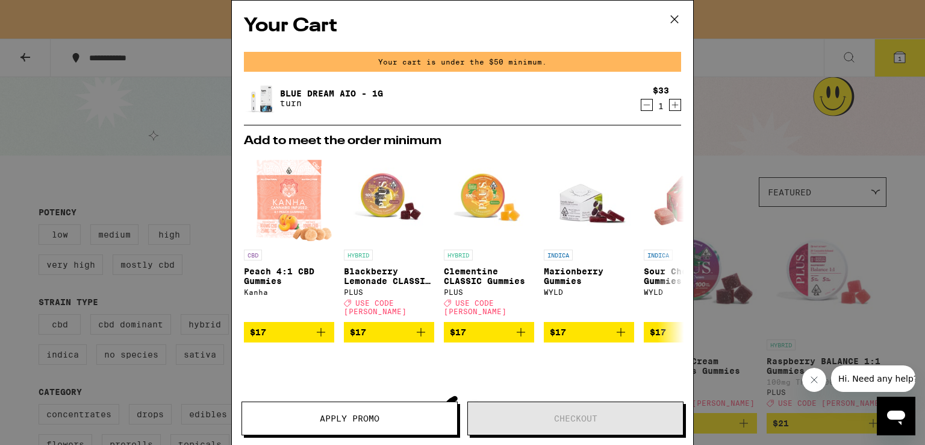
click at [642, 106] on icon "Decrement" at bounding box center [647, 105] width 11 height 14
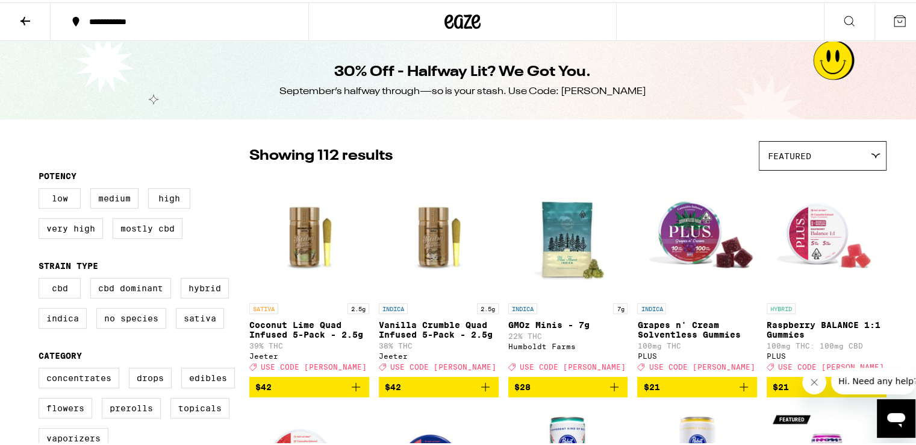
click at [17, 21] on button at bounding box center [25, 20] width 51 height 38
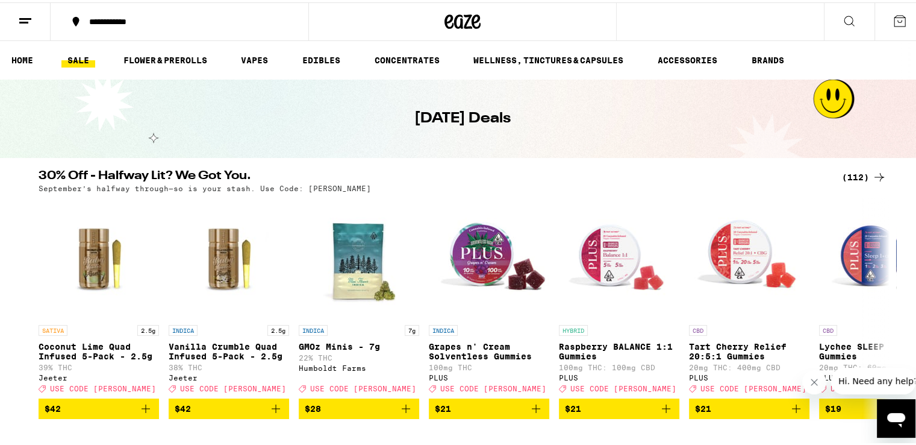
click at [74, 56] on link "SALE" at bounding box center [78, 58] width 34 height 14
click at [27, 61] on link "HOME" at bounding box center [22, 58] width 34 height 14
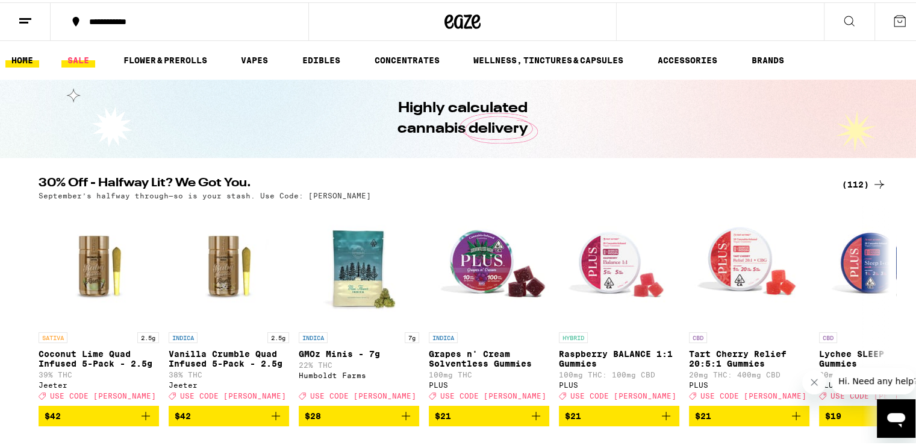
click at [78, 59] on link "SALE" at bounding box center [78, 58] width 34 height 14
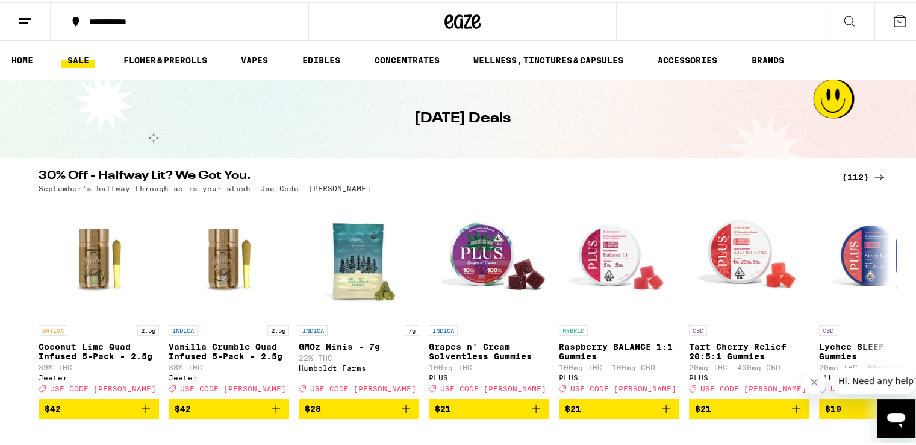
click at [856, 172] on div "(112)" at bounding box center [864, 174] width 45 height 14
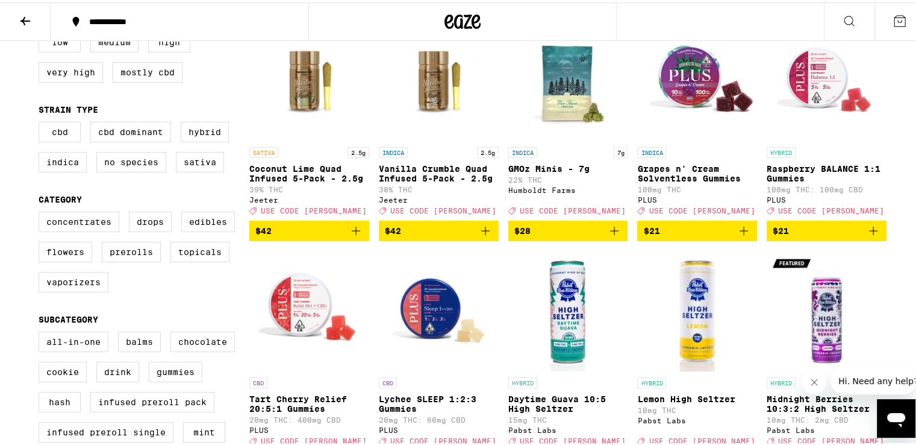
scroll to position [181, 0]
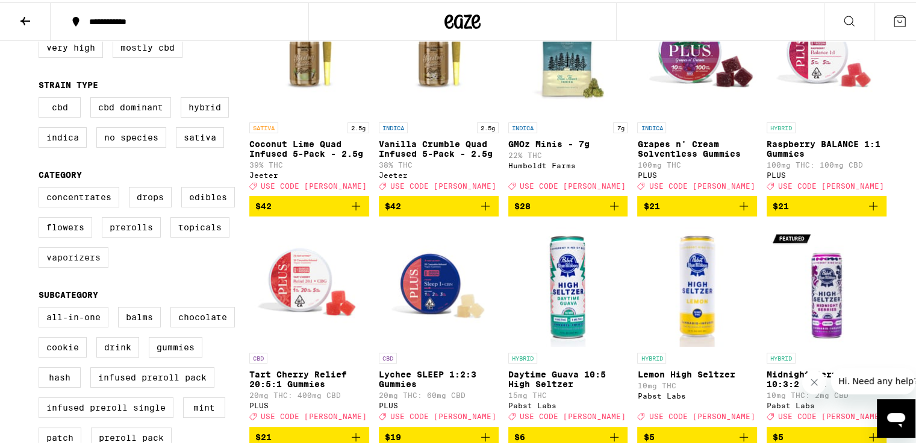
click at [49, 265] on label "Vaporizers" at bounding box center [74, 255] width 70 height 20
click at [42, 187] on input "Vaporizers" at bounding box center [41, 186] width 1 height 1
checkbox input "true"
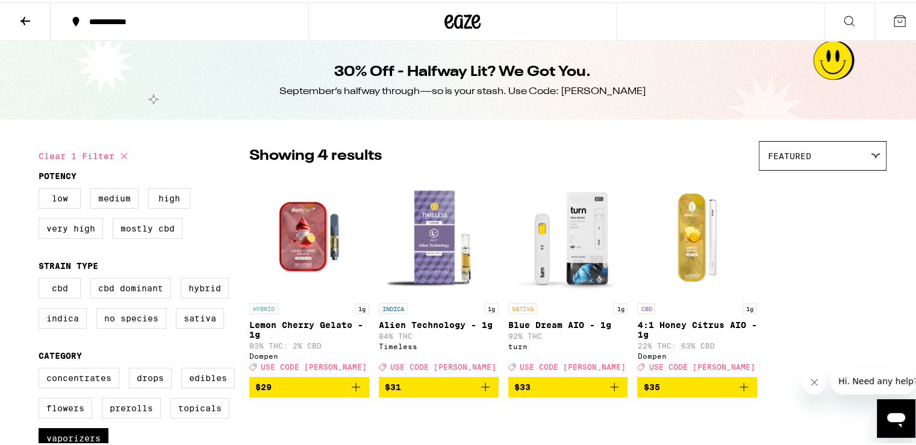
click at [572, 389] on span "$33" at bounding box center [569, 384] width 108 height 14
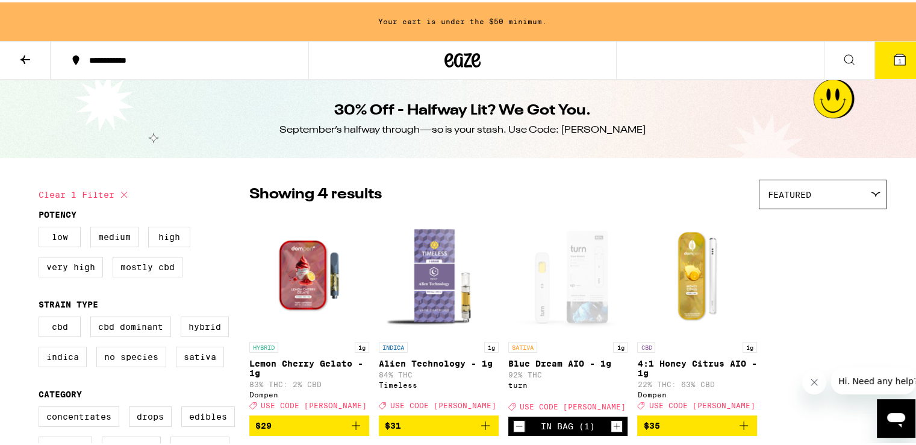
scroll to position [60, 0]
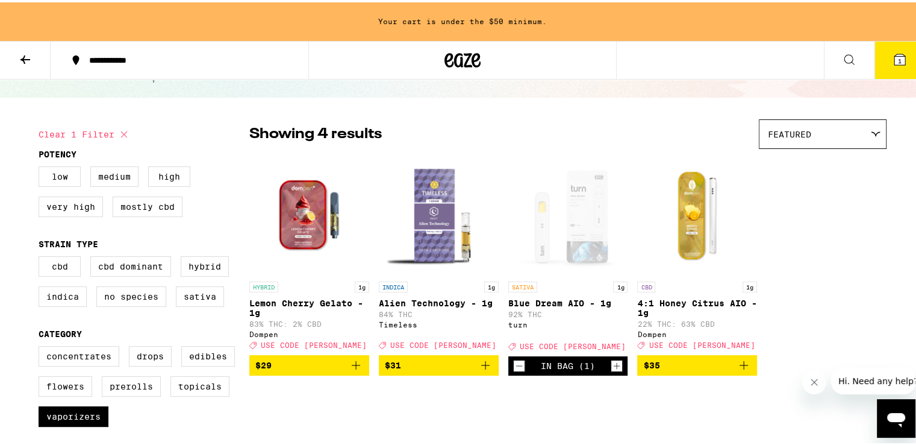
click at [33, 58] on button at bounding box center [25, 58] width 51 height 38
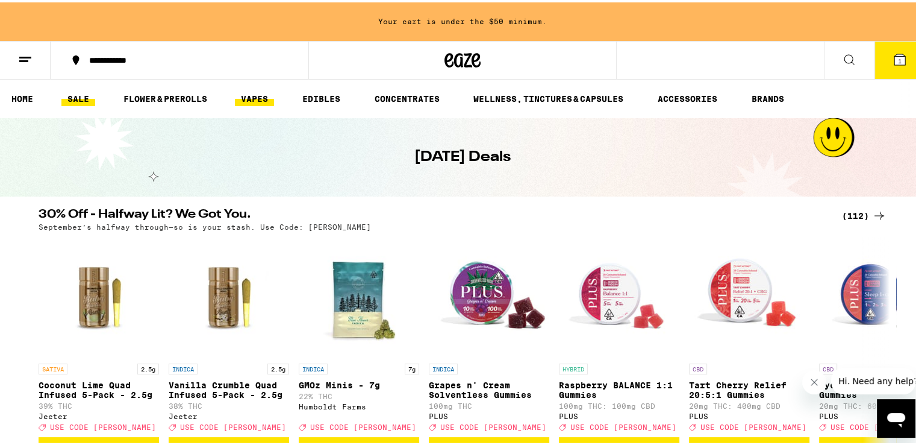
click at [269, 93] on link "VAPES" at bounding box center [254, 96] width 39 height 14
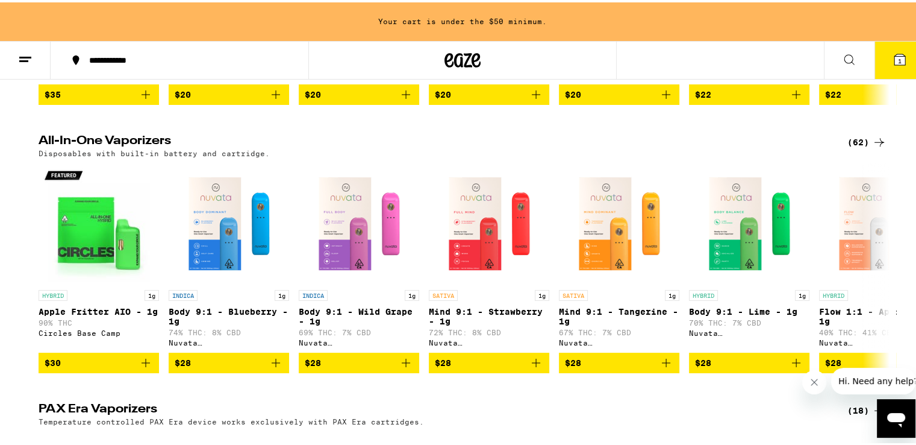
scroll to position [598, 0]
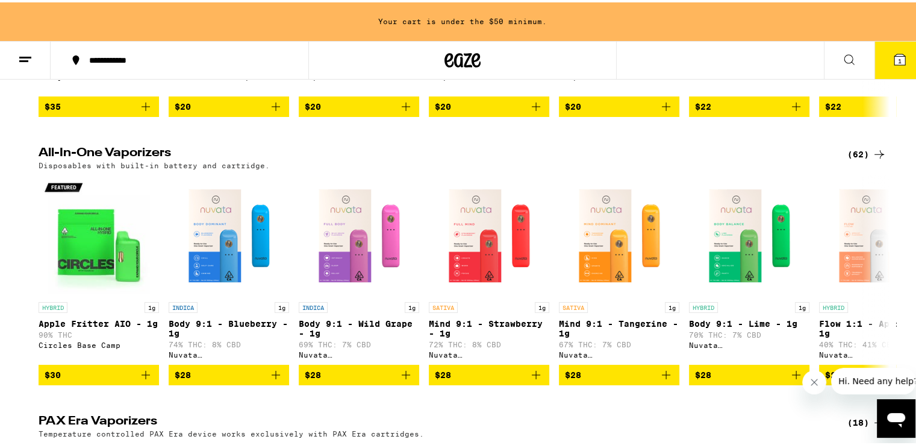
click at [859, 159] on div "(62)" at bounding box center [867, 152] width 39 height 14
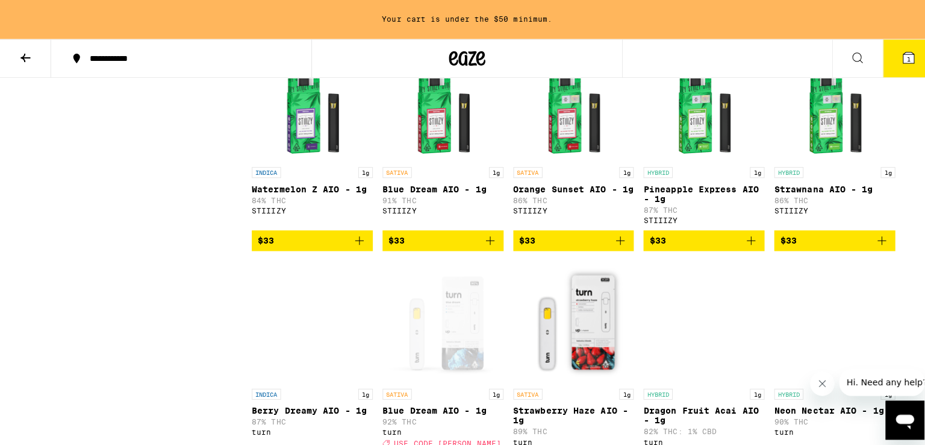
scroll to position [1805, 0]
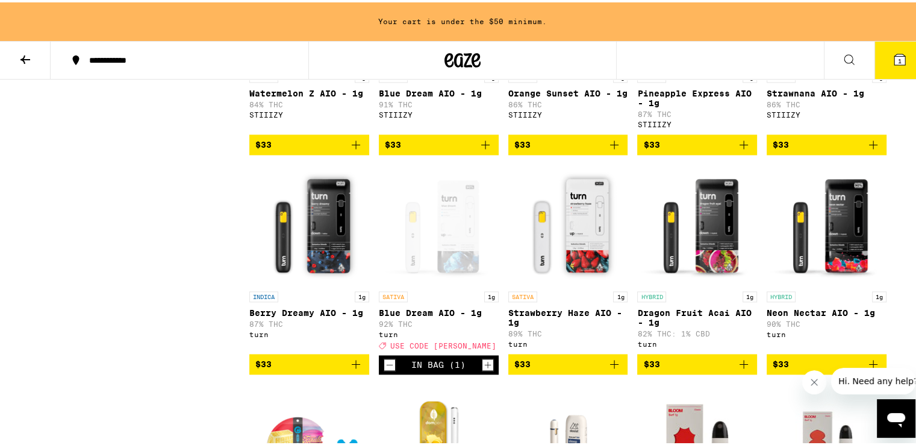
click at [737, 149] on icon "Add to bag" at bounding box center [744, 142] width 14 height 14
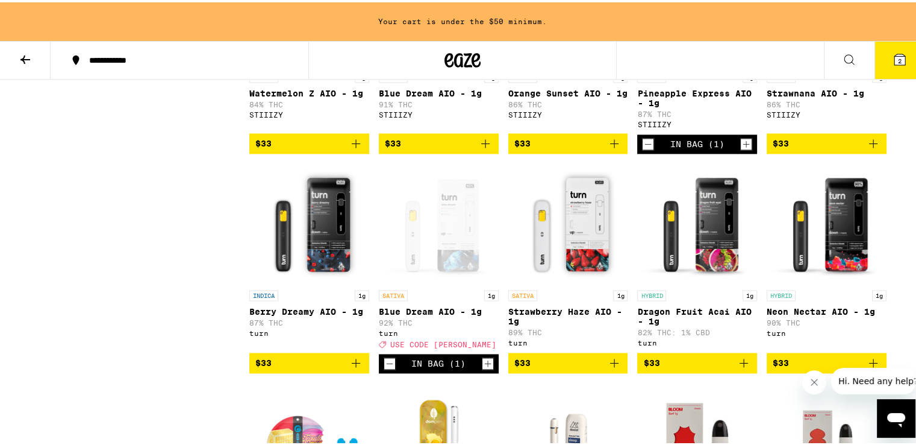
click at [352, 368] on icon "Add to bag" at bounding box center [356, 360] width 14 height 14
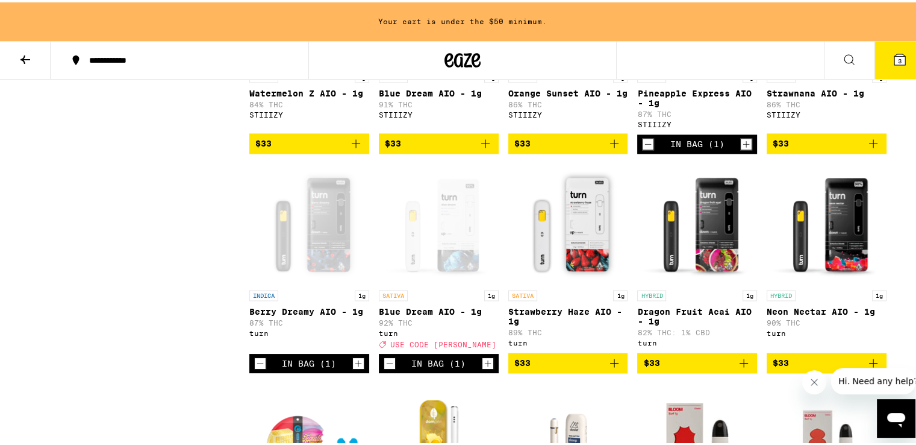
click at [895, 58] on icon at bounding box center [900, 57] width 11 height 11
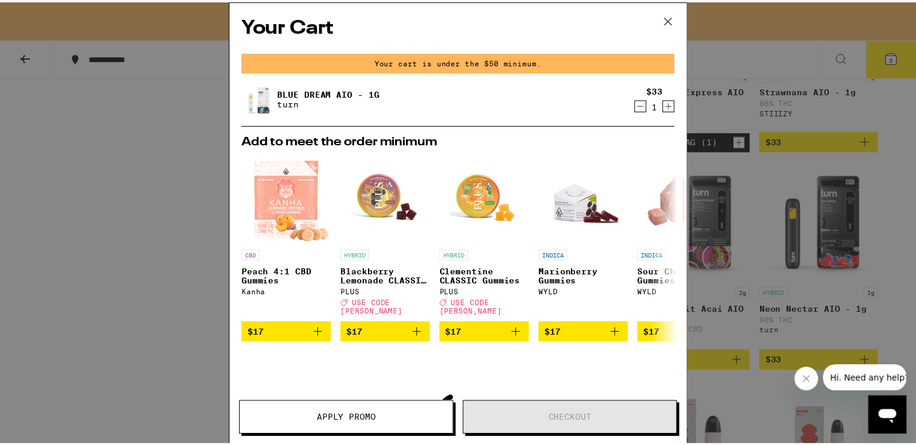
scroll to position [1767, 0]
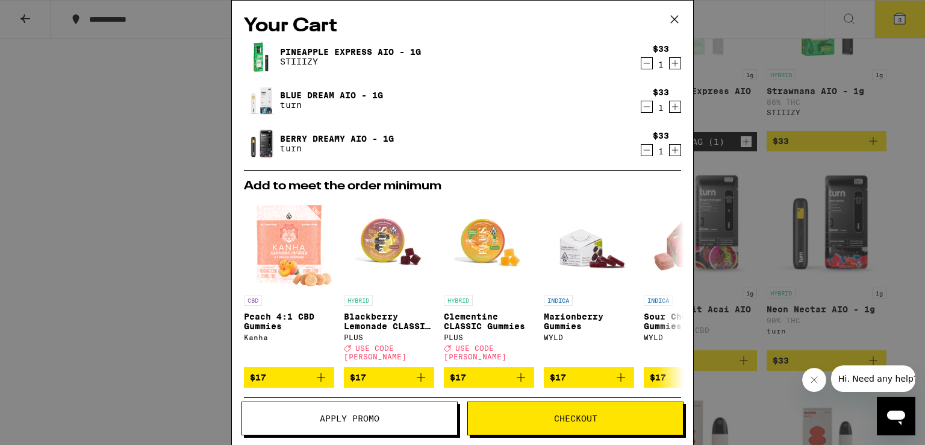
click at [398, 405] on button "Apply Promo" at bounding box center [350, 418] width 216 height 34
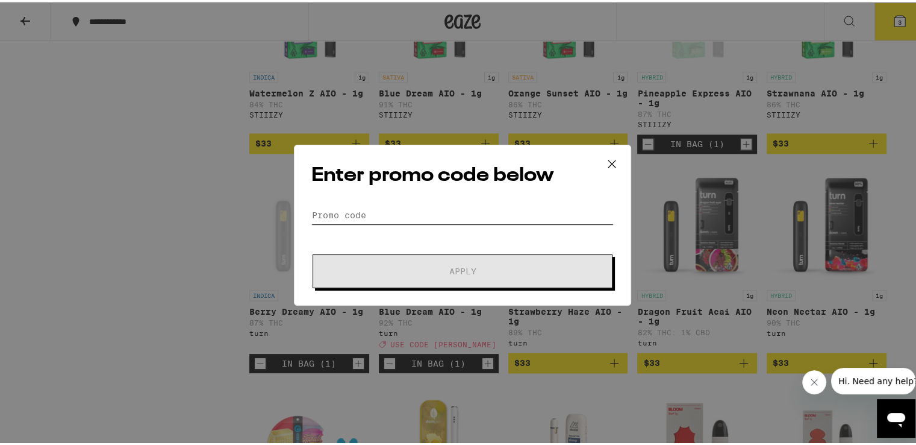
click at [376, 208] on input "Promo Code" at bounding box center [462, 213] width 302 height 18
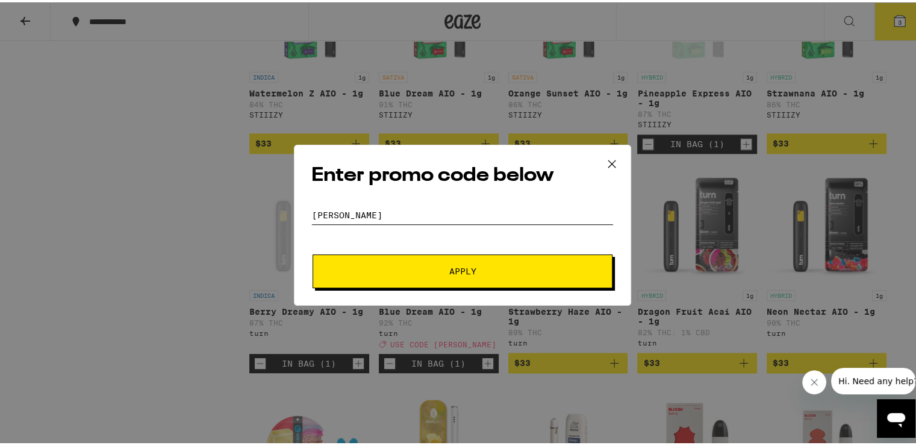
type input "Litty"
click at [430, 258] on button "Apply" at bounding box center [463, 269] width 300 height 34
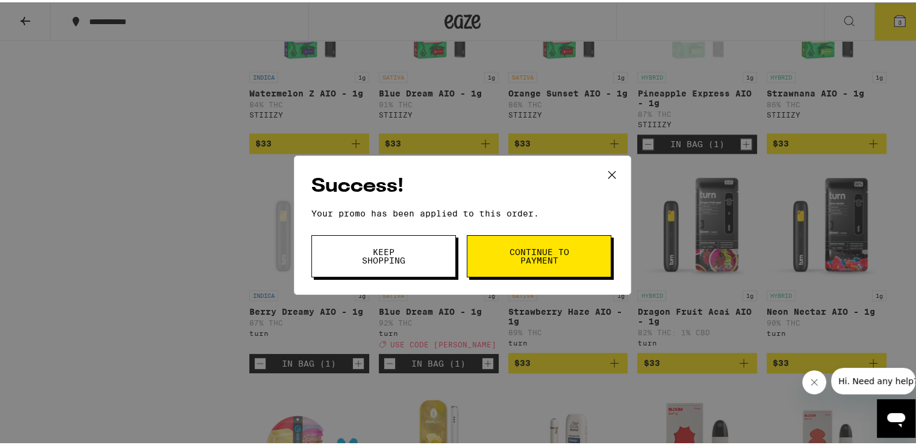
click at [516, 263] on button "Continue to payment" at bounding box center [539, 254] width 145 height 42
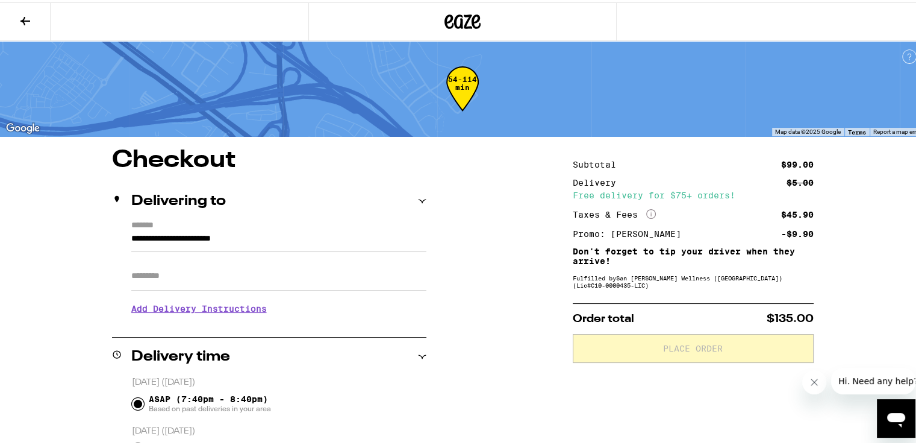
click at [26, 27] on button at bounding box center [25, 20] width 51 height 38
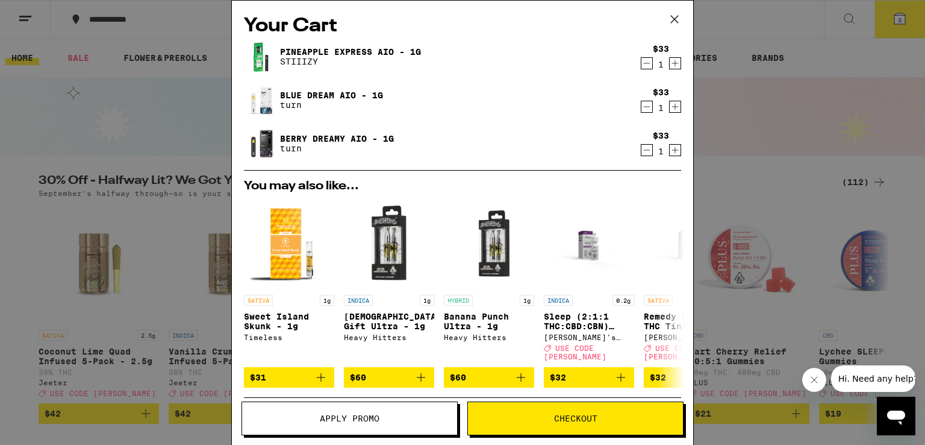
click at [642, 64] on icon "Decrement" at bounding box center [647, 63] width 11 height 14
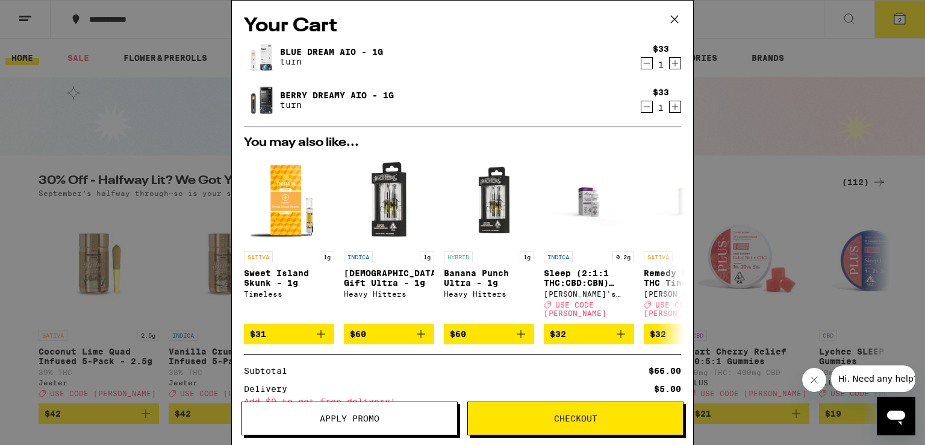
click at [545, 423] on button "Checkout" at bounding box center [576, 418] width 216 height 34
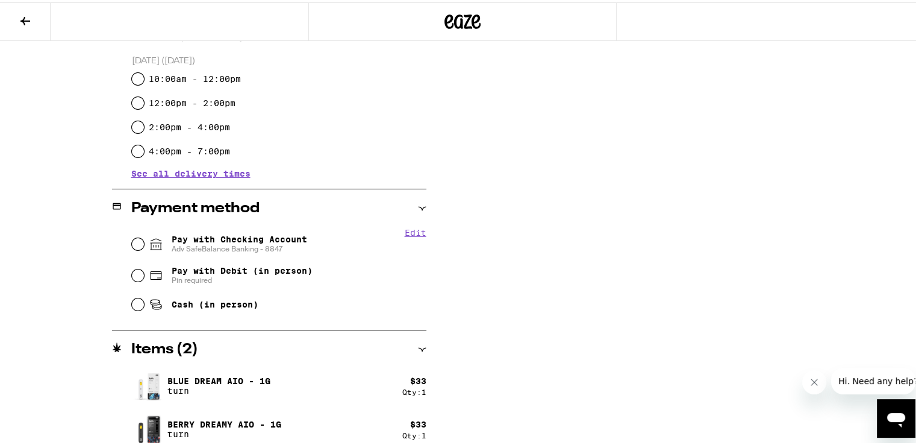
scroll to position [378, 0]
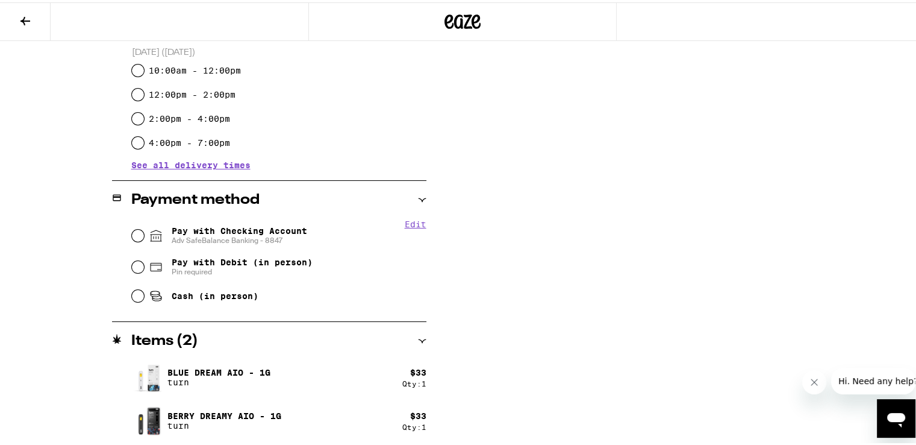
drag, startPoint x: 919, startPoint y: 189, endPoint x: 20, endPoint y: 4, distance: 917.9
click at [136, 231] on input "Pay with Checking Account Adv SafeBalance Banking - 8847" at bounding box center [138, 233] width 12 height 12
radio input "true"
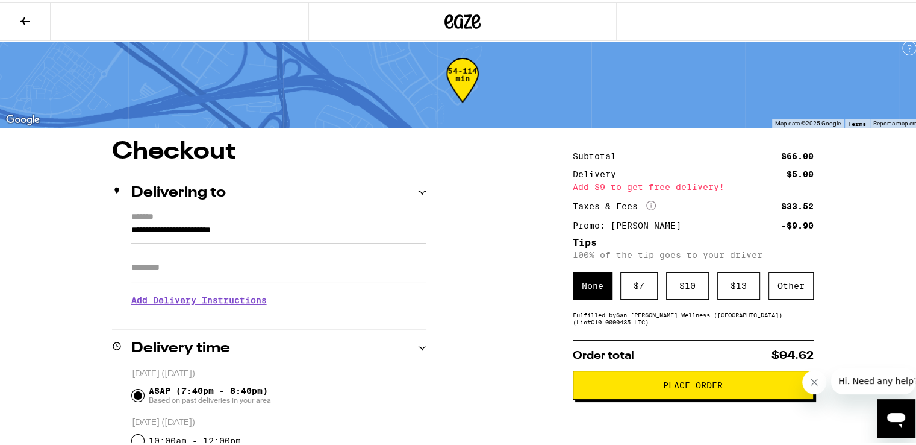
scroll to position [5, 0]
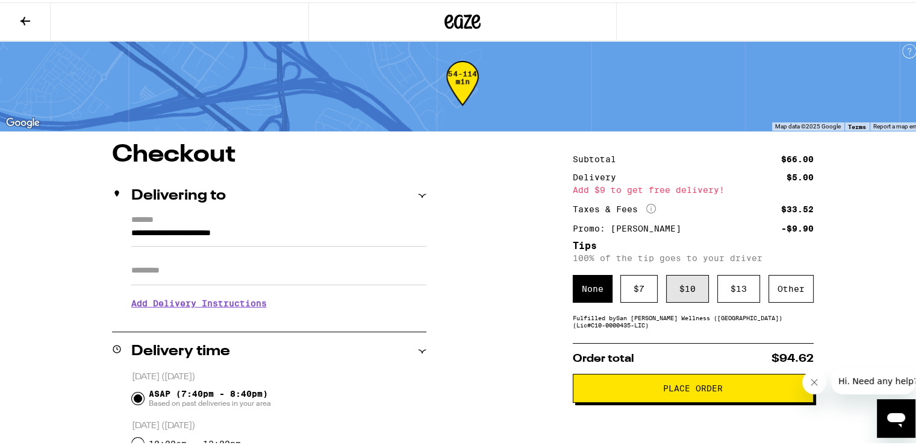
click at [683, 287] on div "$ 10" at bounding box center [687, 286] width 43 height 28
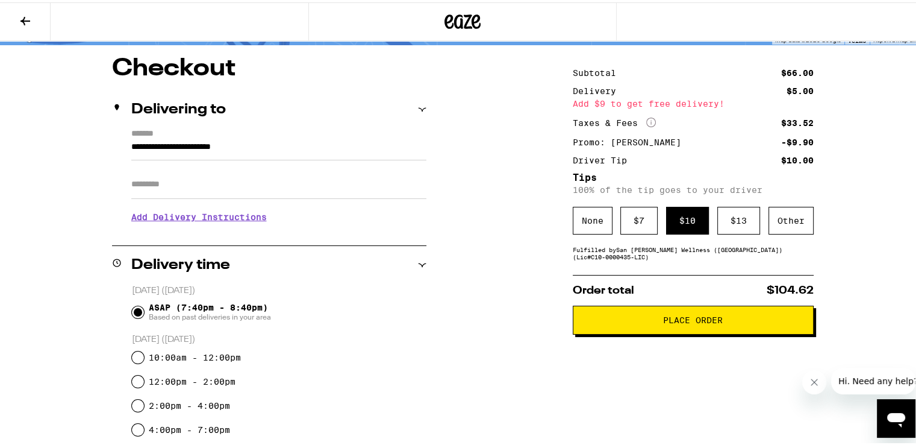
scroll to position [0, 0]
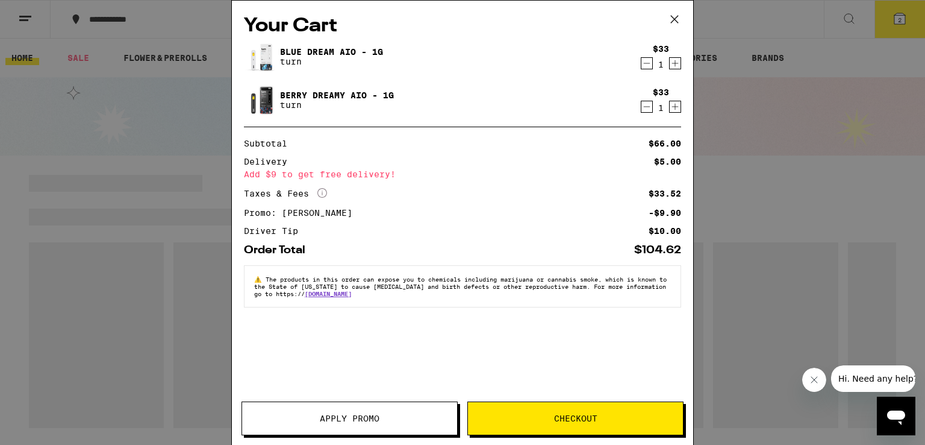
click at [673, 18] on icon at bounding box center [675, 19] width 18 height 18
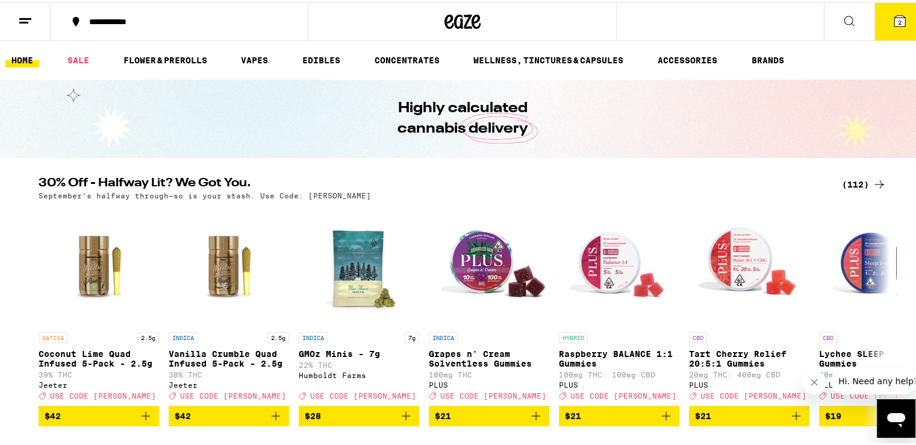
click at [890, 31] on button "2" at bounding box center [900, 19] width 51 height 37
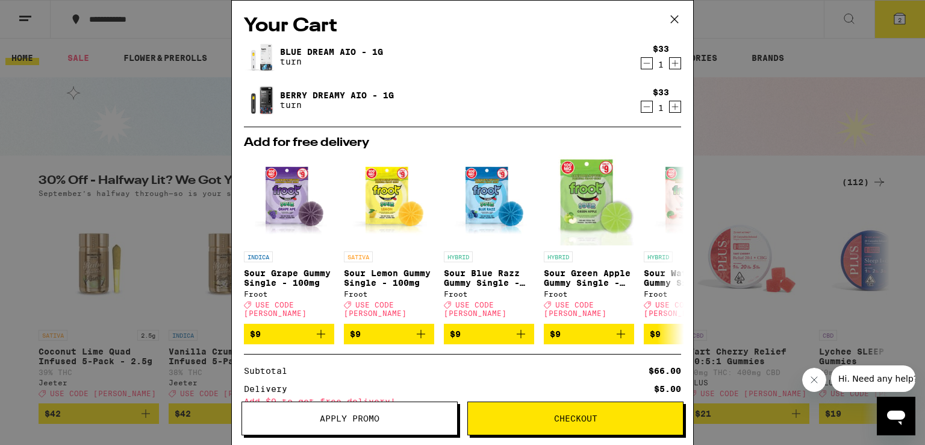
click at [509, 422] on button "Checkout" at bounding box center [576, 418] width 216 height 34
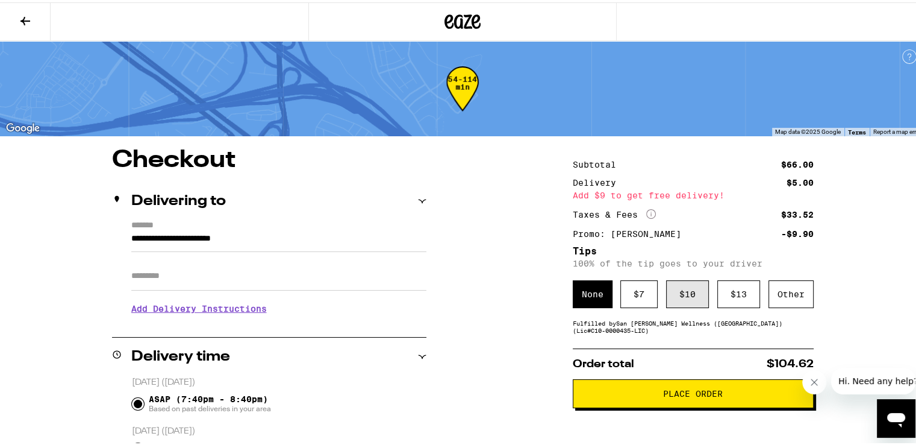
click at [675, 287] on div "$ 10" at bounding box center [687, 292] width 43 height 28
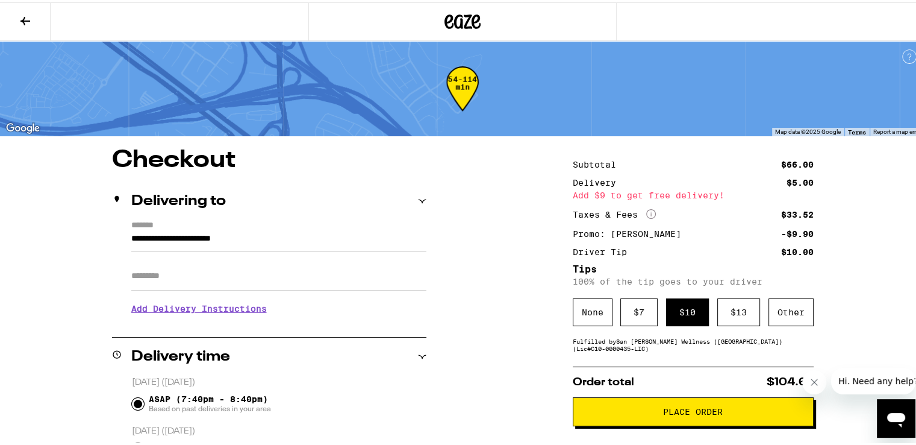
click at [638, 408] on span "Place Order" at bounding box center [693, 409] width 221 height 8
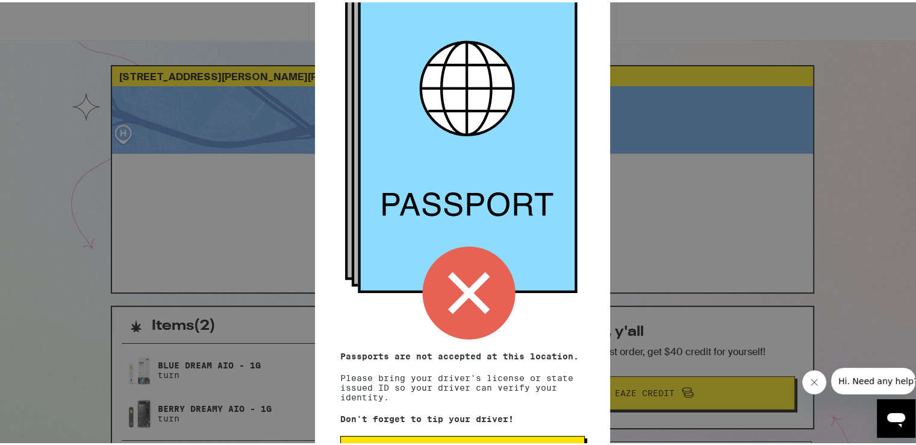
scroll to position [111, 0]
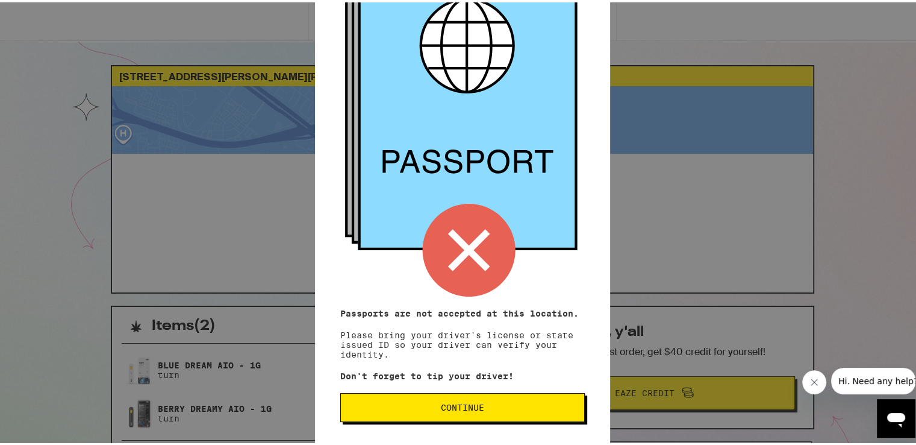
click at [457, 393] on button "Continue" at bounding box center [462, 404] width 245 height 29
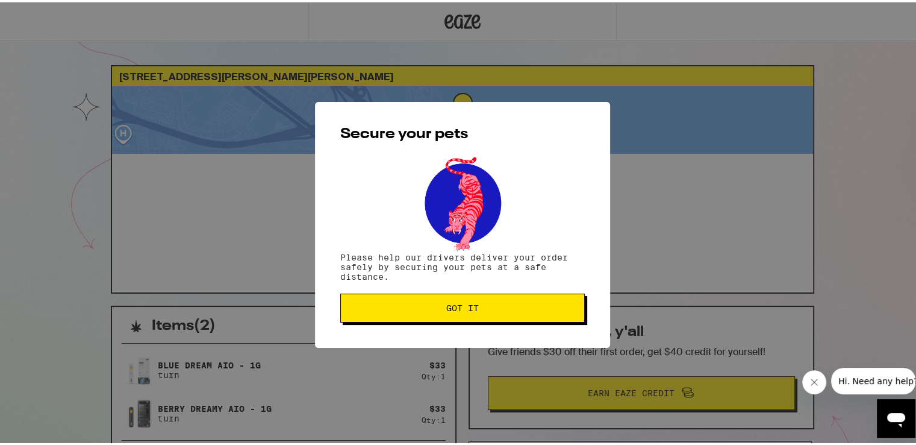
scroll to position [0, 0]
click at [492, 310] on span "Got it" at bounding box center [463, 305] width 224 height 8
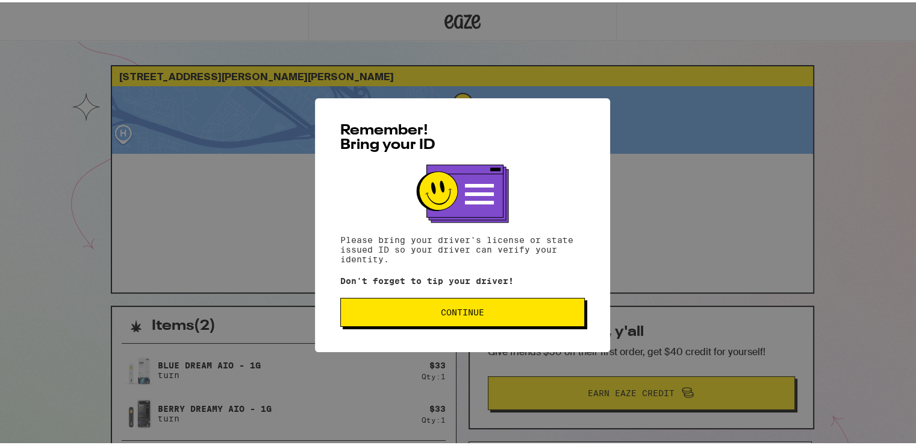
click at [491, 307] on span "Continue" at bounding box center [463, 309] width 224 height 8
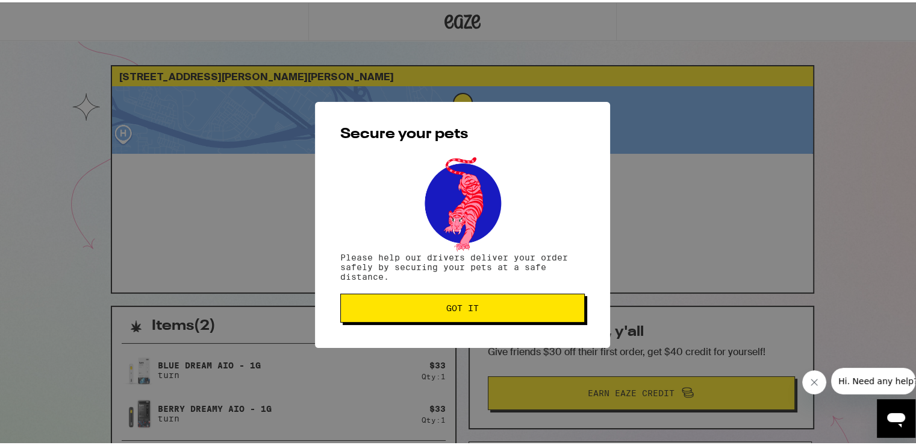
click at [472, 310] on span "Got it" at bounding box center [462, 305] width 33 height 8
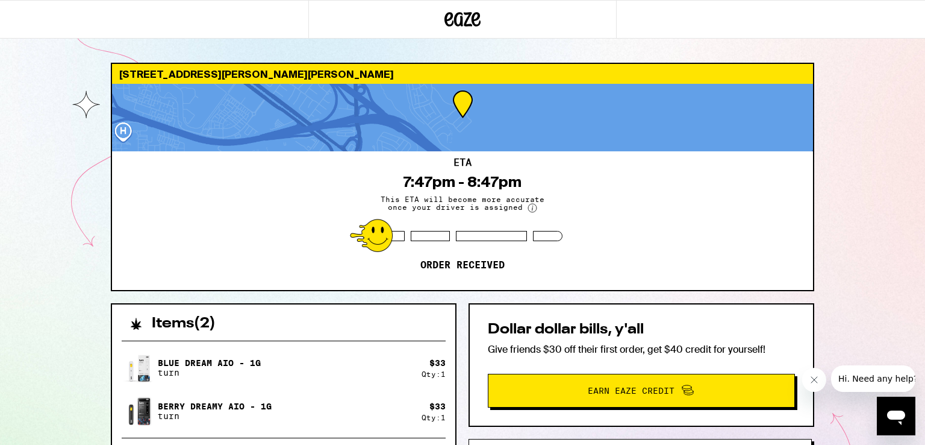
click at [874, 174] on div "530 [PERSON_NAME] Ct San [PERSON_NAME] 95138 ETA 7:47pm - 8:47pm This ETA will …" at bounding box center [462, 328] width 925 height 657
click at [872, 219] on div "530 [PERSON_NAME] Ct San [PERSON_NAME] 95138 ETA 7:47pm - 8:47pm This ETA will …" at bounding box center [462, 328] width 925 height 657
